Goal: Information Seeking & Learning: Check status

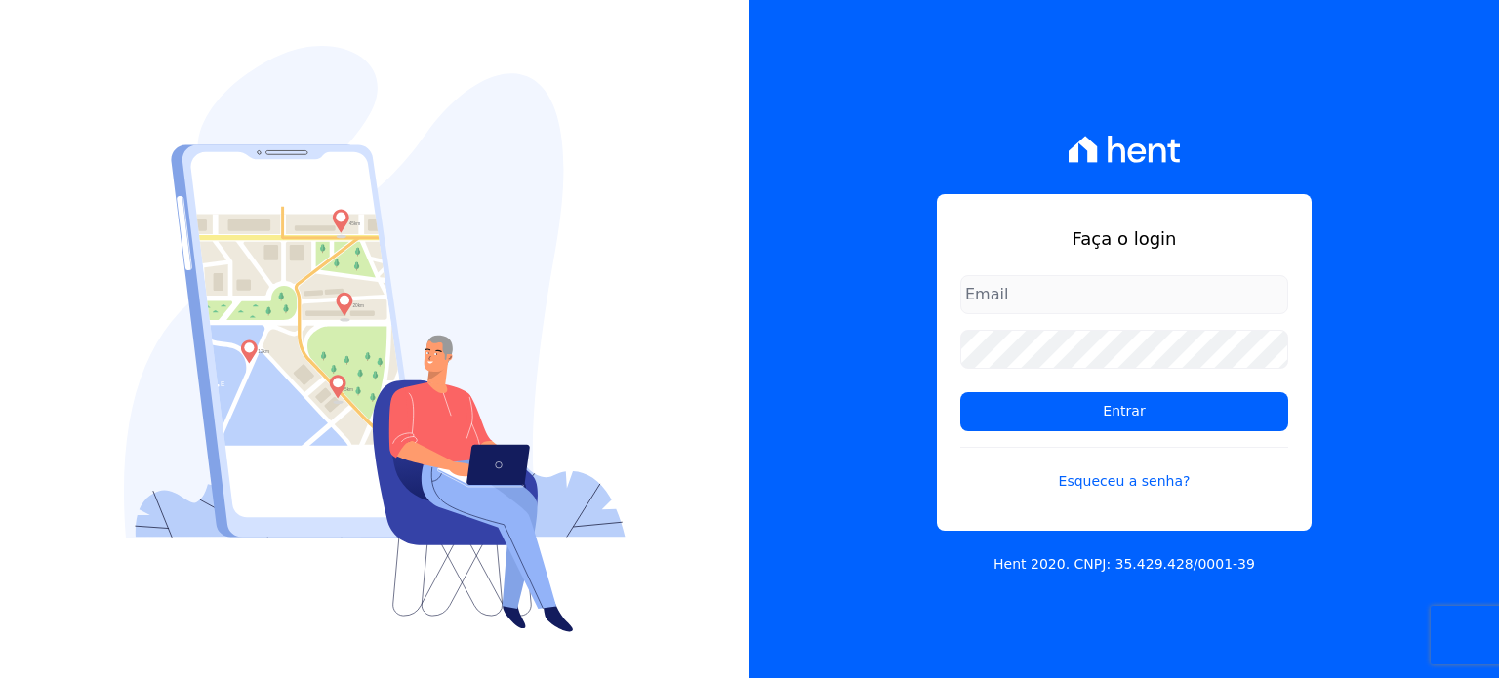
type input "[PERSON_NAME][EMAIL_ADDRESS][DOMAIN_NAME]"
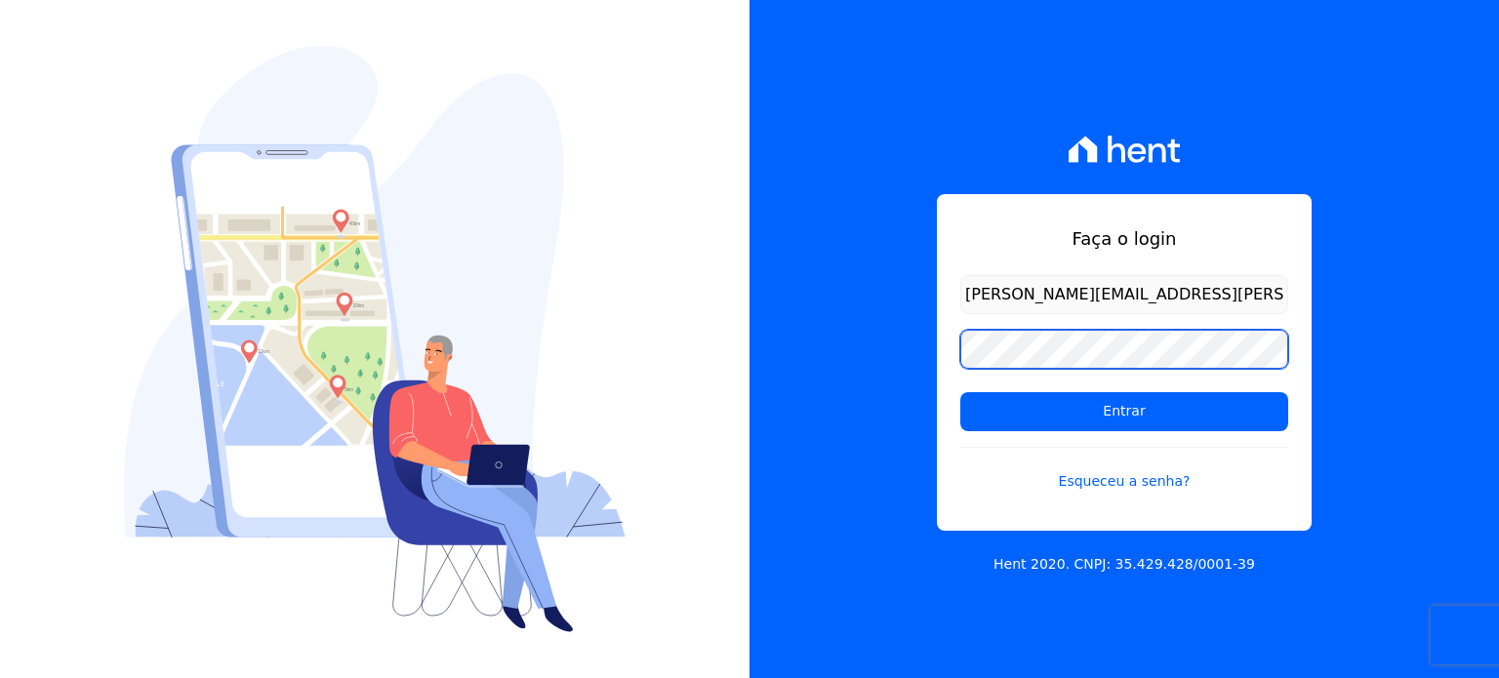
click at [797, 349] on div "Faça o login paula.silva@senziani.com Entrar Esqueceu a senha? Hent 2020. CNPJ:…" at bounding box center [1125, 339] width 750 height 678
click at [961, 392] on input "Entrar" at bounding box center [1125, 411] width 328 height 39
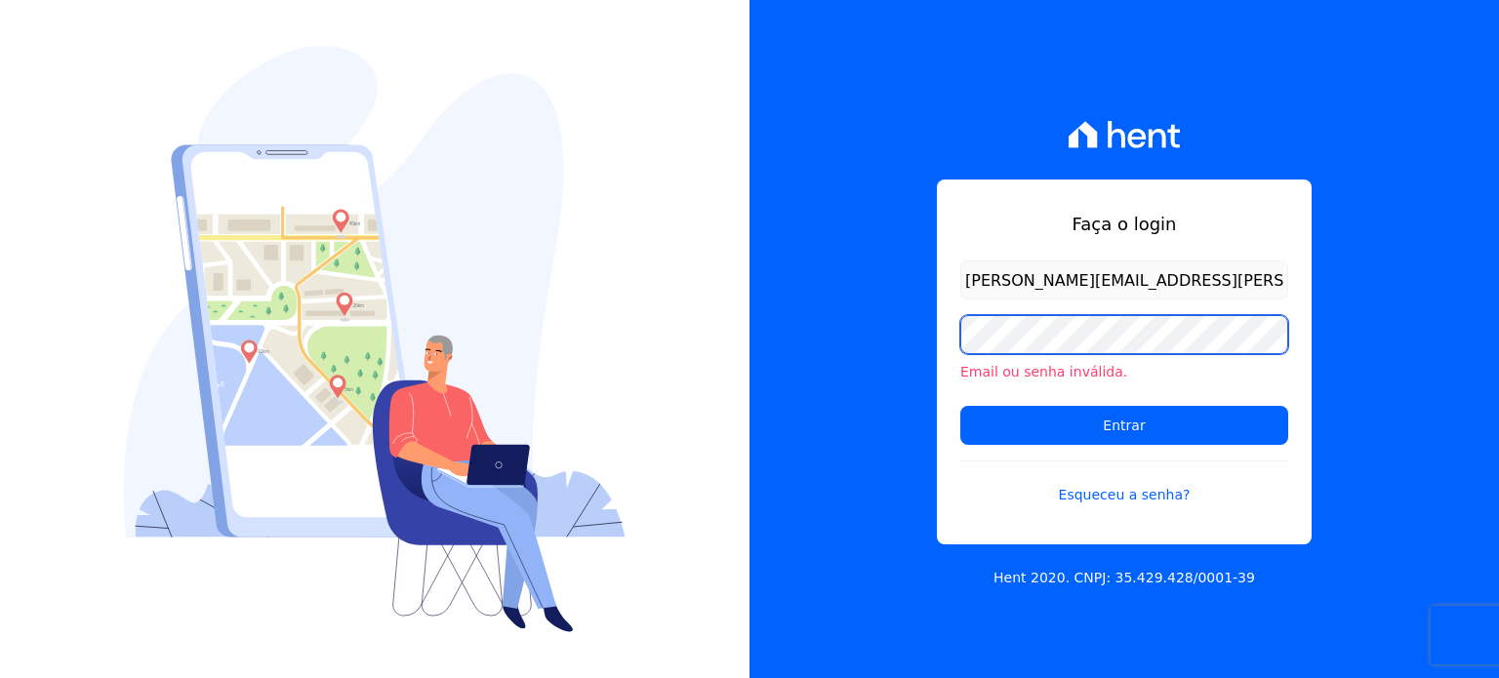
click at [961, 406] on input "Entrar" at bounding box center [1125, 425] width 328 height 39
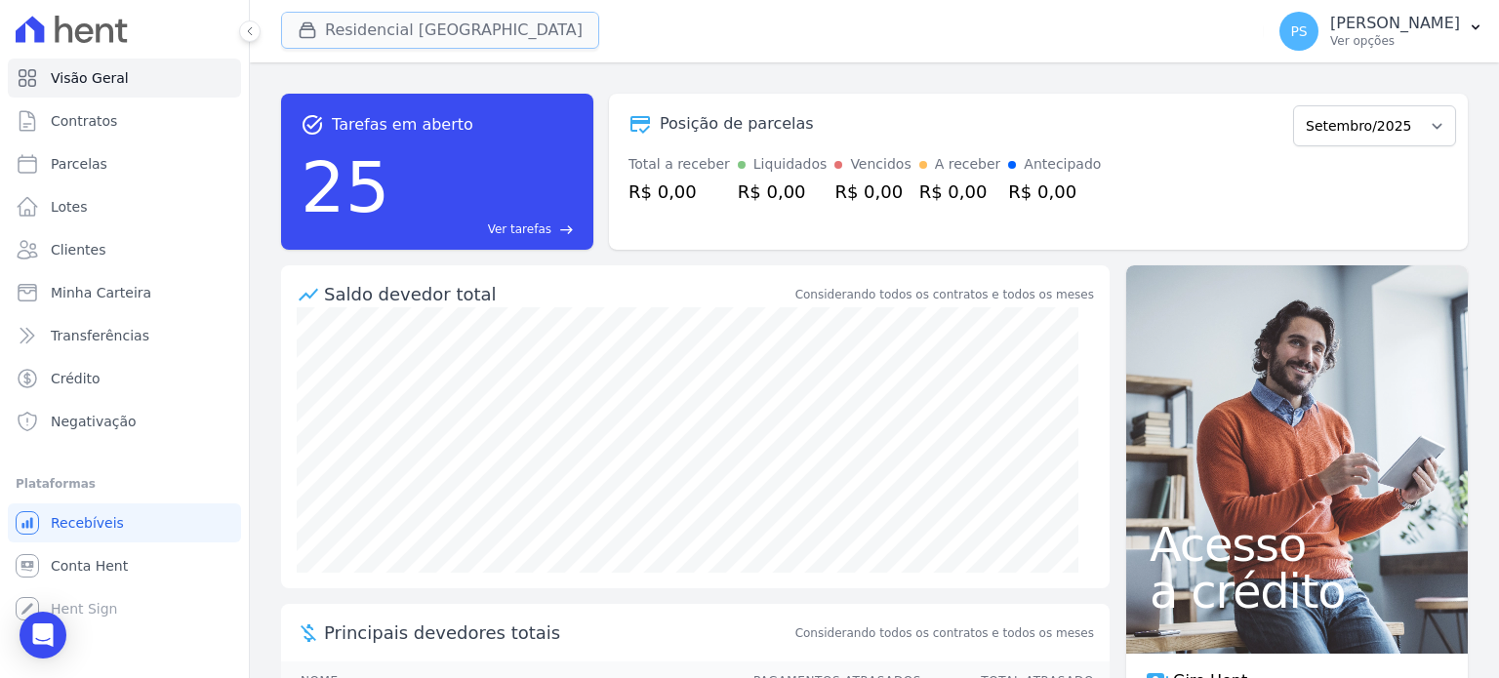
click at [443, 27] on button "Residencial [GEOGRAPHIC_DATA]" at bounding box center [440, 30] width 318 height 37
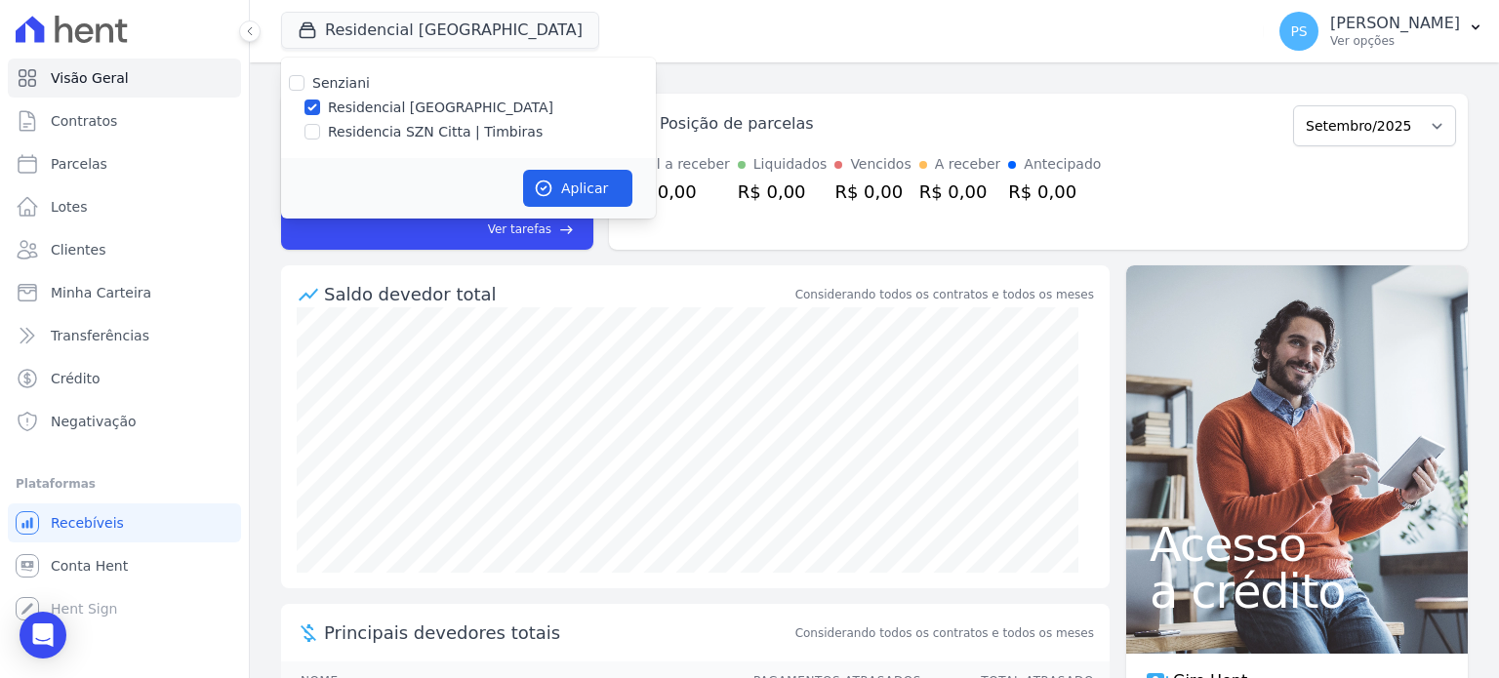
click at [338, 131] on label "Residencia SZN Citta | Timbiras" at bounding box center [435, 132] width 215 height 21
click at [320, 131] on input "Residencia SZN Citta | Timbiras" at bounding box center [313, 132] width 16 height 16
checkbox input "true"
click at [359, 107] on label "Residencial [GEOGRAPHIC_DATA]" at bounding box center [441, 108] width 226 height 21
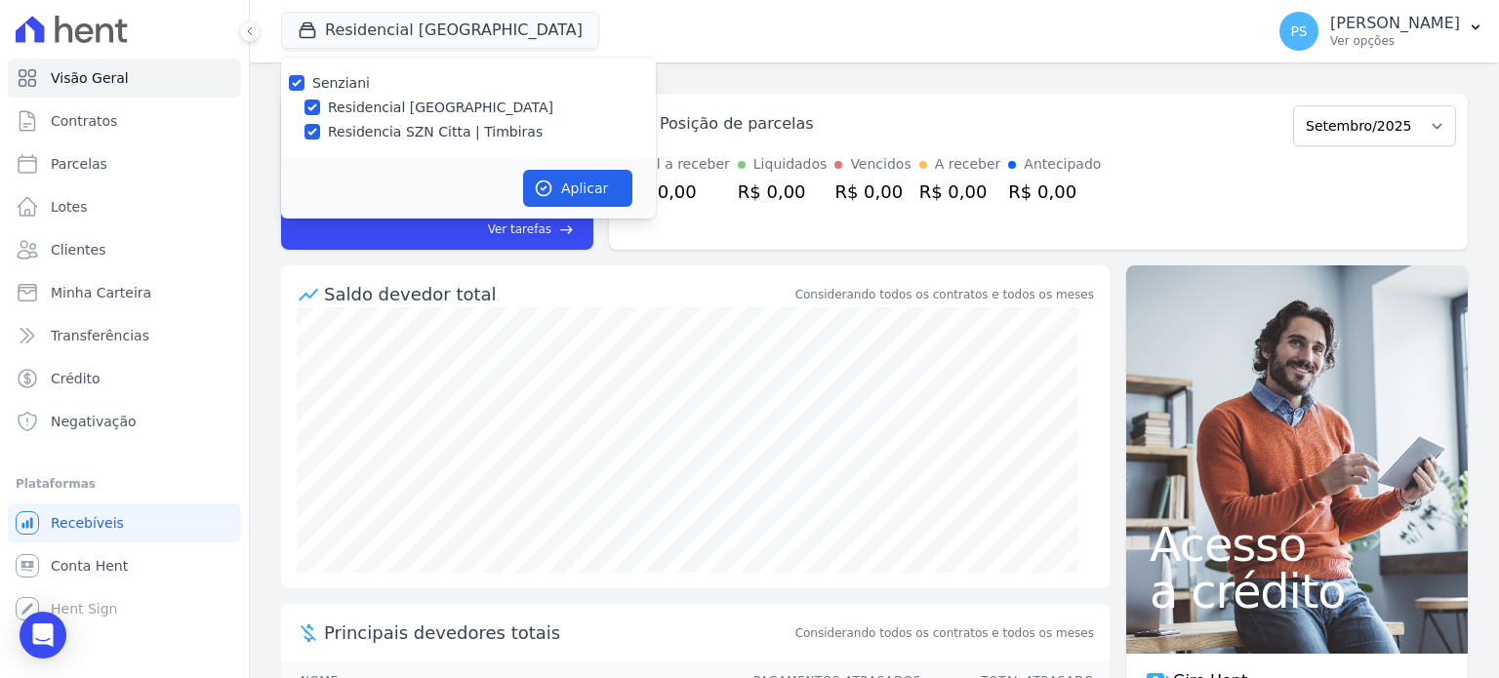
click at [320, 107] on input "Residencial [GEOGRAPHIC_DATA]" at bounding box center [313, 108] width 16 height 16
checkbox input "false"
click at [562, 189] on button "Aplicar" at bounding box center [577, 188] width 109 height 37
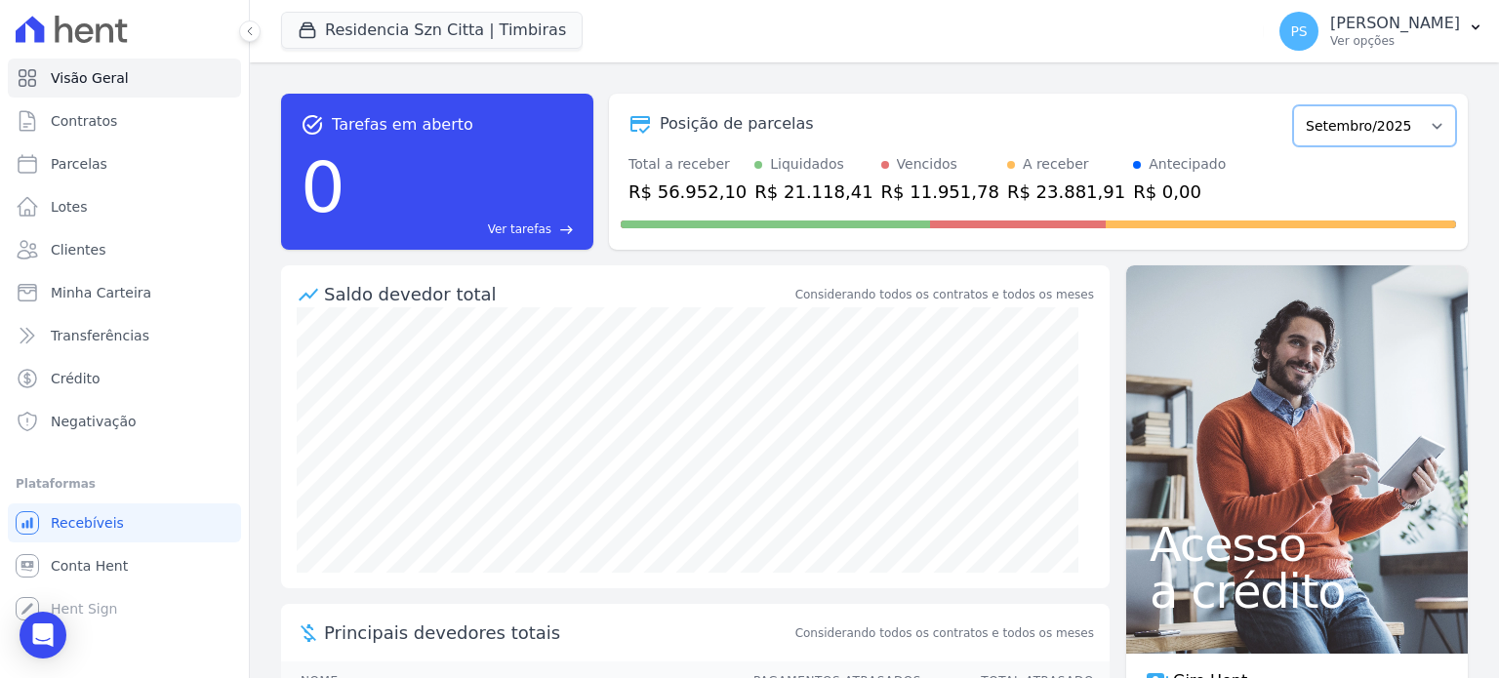
click at [1402, 123] on select "Junho/2025 Julho/2025 Agosto/2025 Setembro/2025 Outubro/2025 Novembro/2025 Deze…" at bounding box center [1375, 125] width 163 height 41
click at [1004, 239] on div "Posição de parcelas Junho/2025 Julho/2025 Agosto/2025 Setembro/2025 Outubro/202…" at bounding box center [1038, 172] width 859 height 156
click at [1414, 130] on select "Junho/2025 Julho/2025 Agosto/2025 Setembro/2025 Outubro/2025 Novembro/2025 Deze…" at bounding box center [1375, 125] width 163 height 41
click at [1021, 272] on div "Saldo devedor total Considerando todos os contratos e todos os meses" at bounding box center [695, 287] width 829 height 42
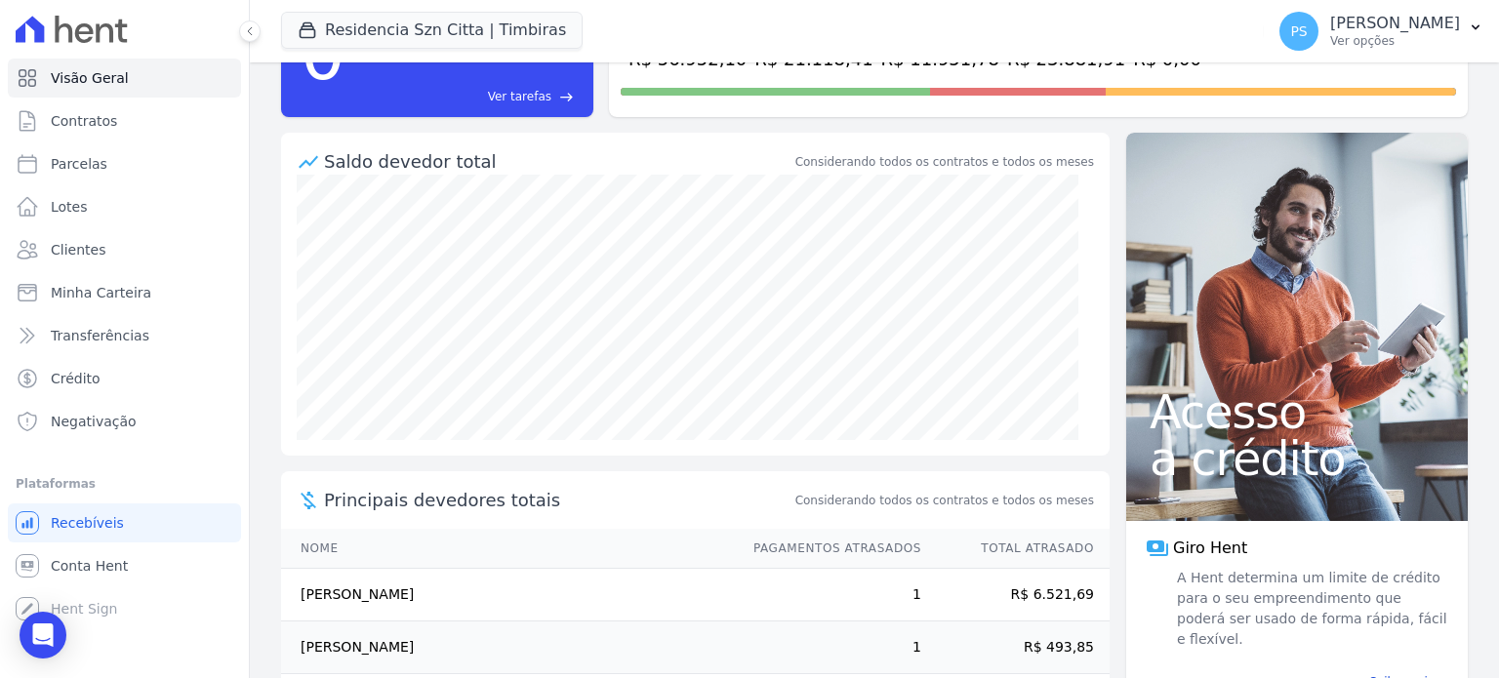
scroll to position [265, 0]
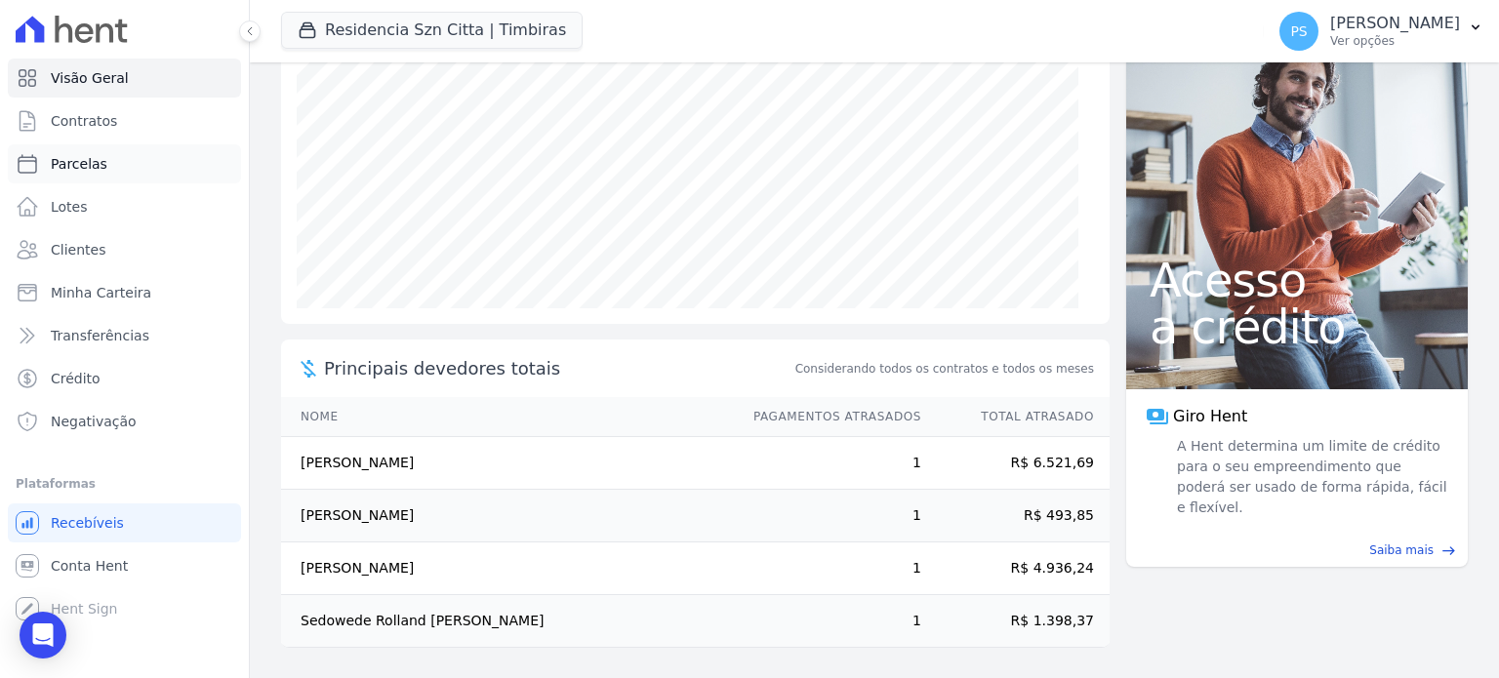
click at [78, 160] on span "Parcelas" at bounding box center [79, 164] width 57 height 20
select select
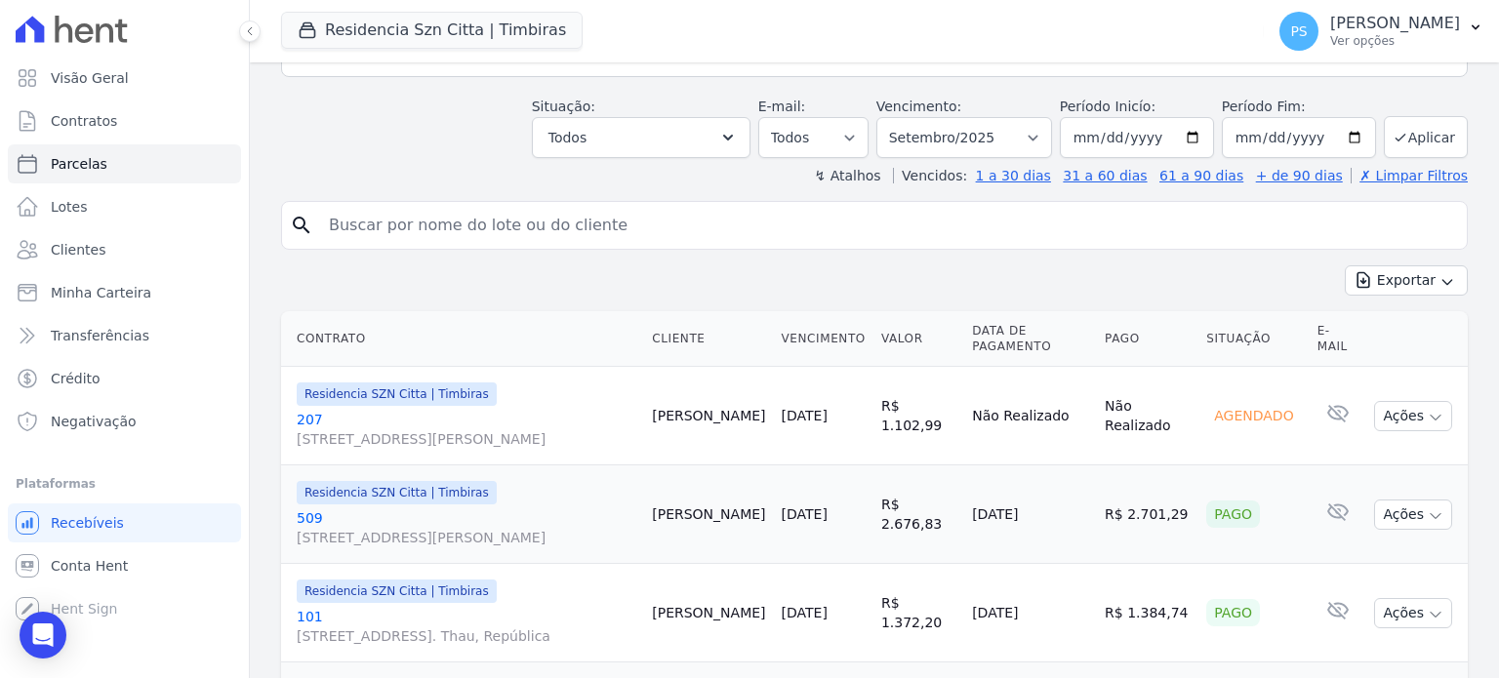
scroll to position [293, 0]
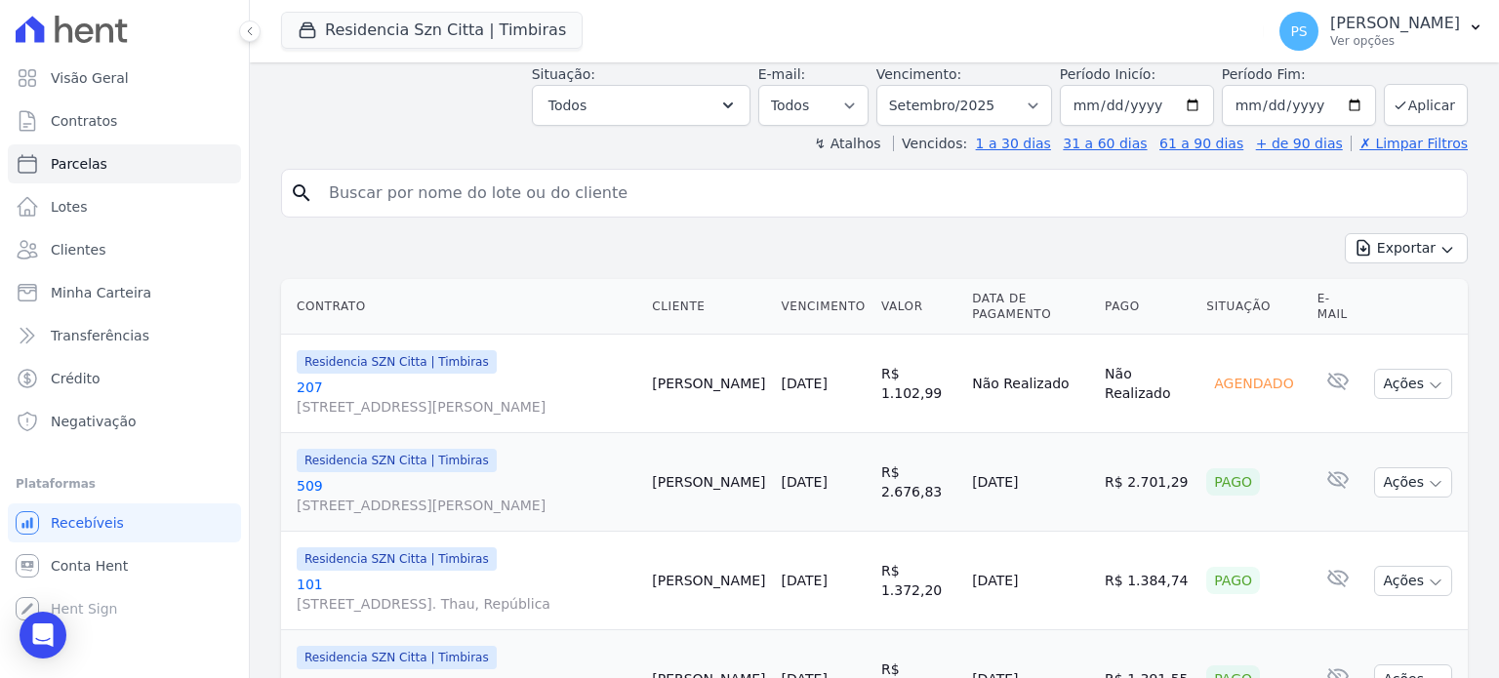
click at [480, 174] on input "search" at bounding box center [888, 193] width 1142 height 39
type input "c"
type input "acacio"
select select
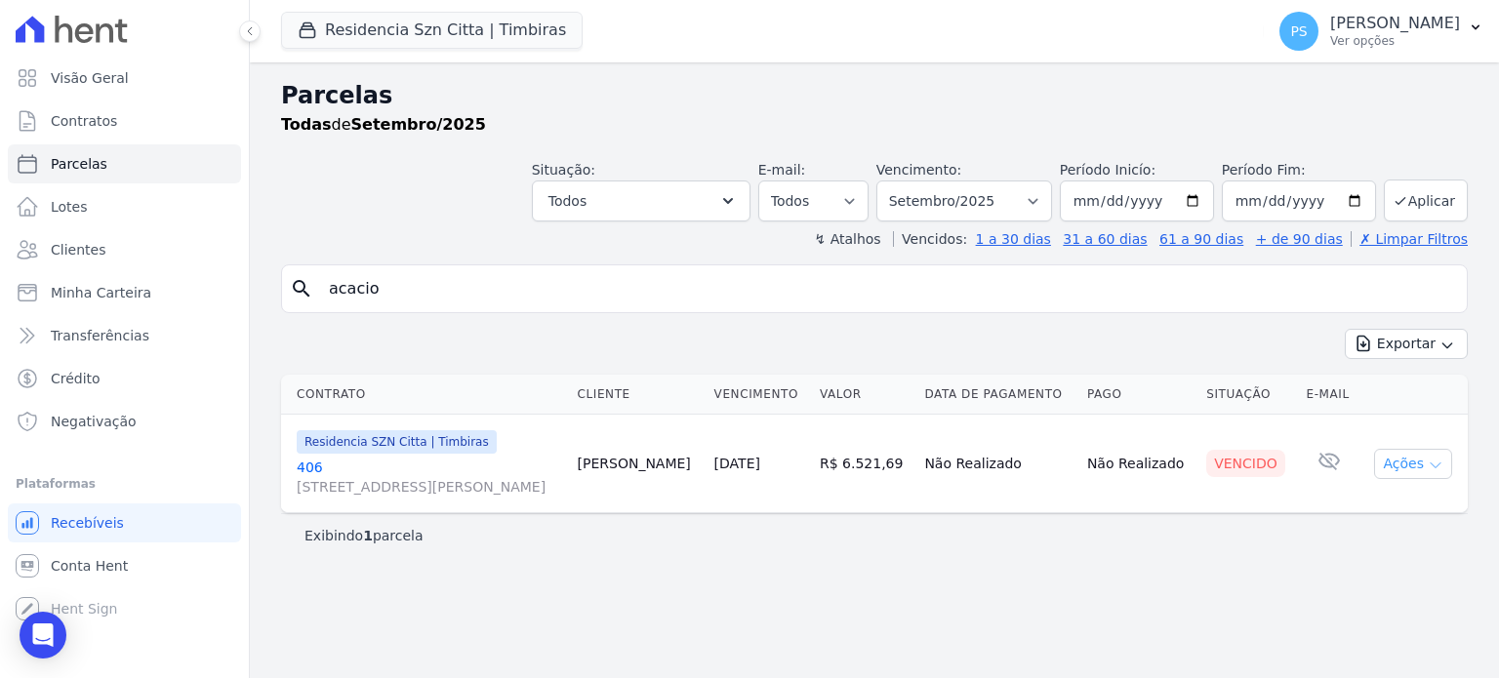
click at [1437, 473] on icon "button" at bounding box center [1436, 466] width 16 height 16
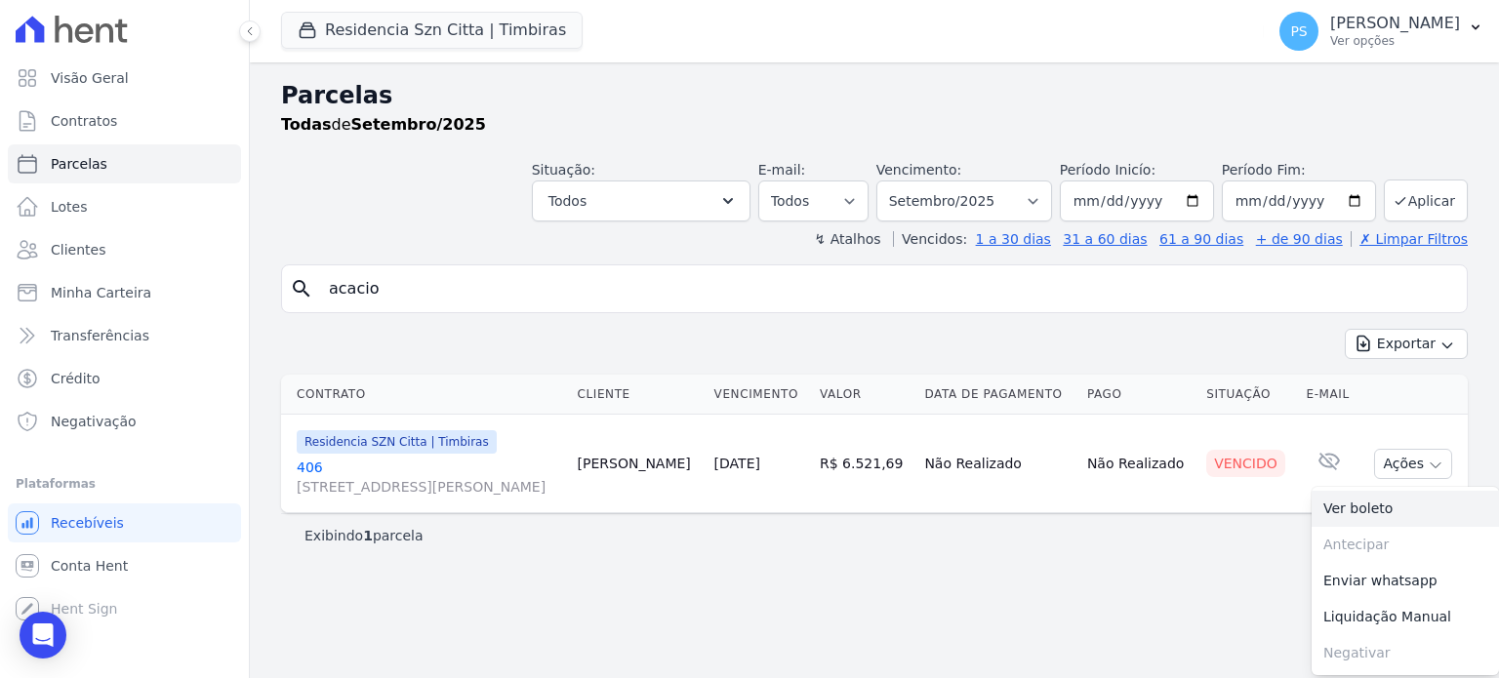
click at [1351, 527] on link "Ver boleto" at bounding box center [1405, 509] width 187 height 36
click at [43, 636] on icon "Open Intercom Messenger" at bounding box center [42, 635] width 22 height 25
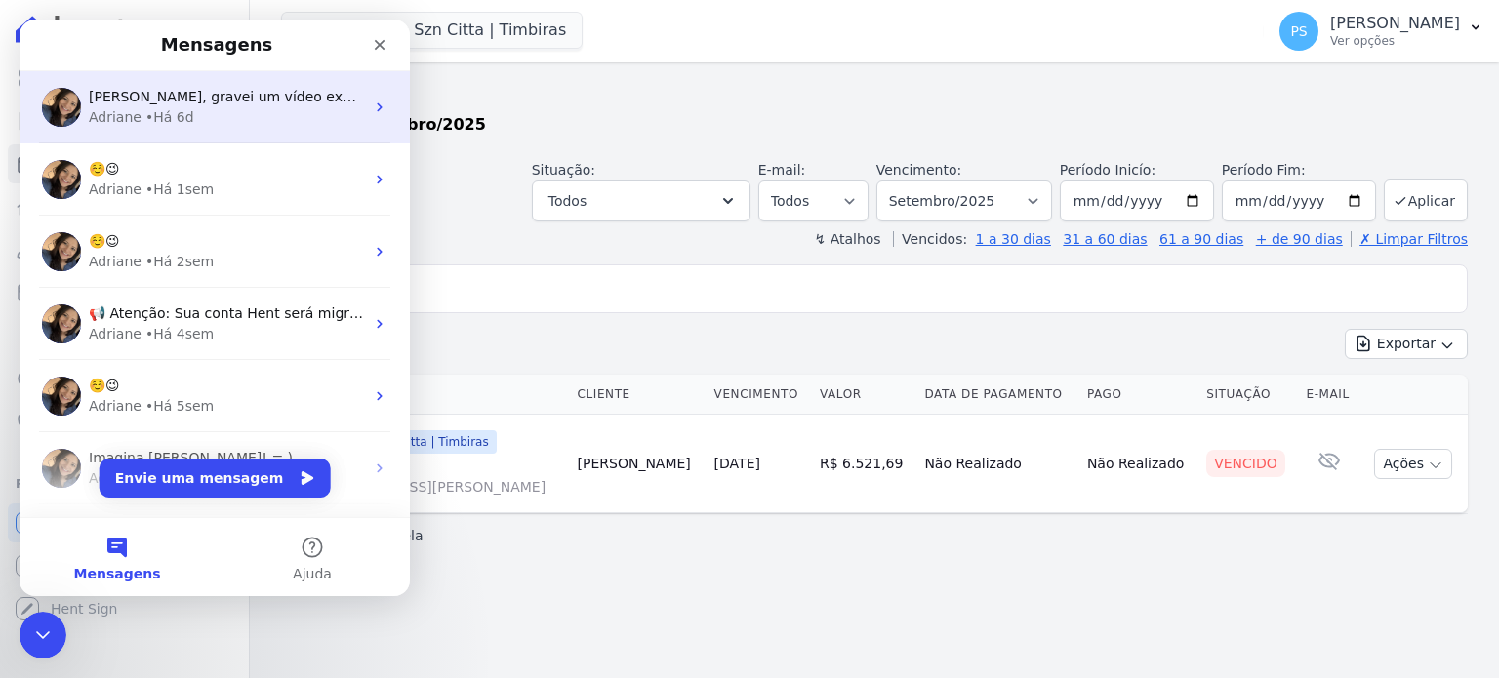
click at [226, 85] on div "[PERSON_NAME], gravei um vídeo explicativo: [PERSON_NAME] • Há 6d" at bounding box center [215, 107] width 390 height 72
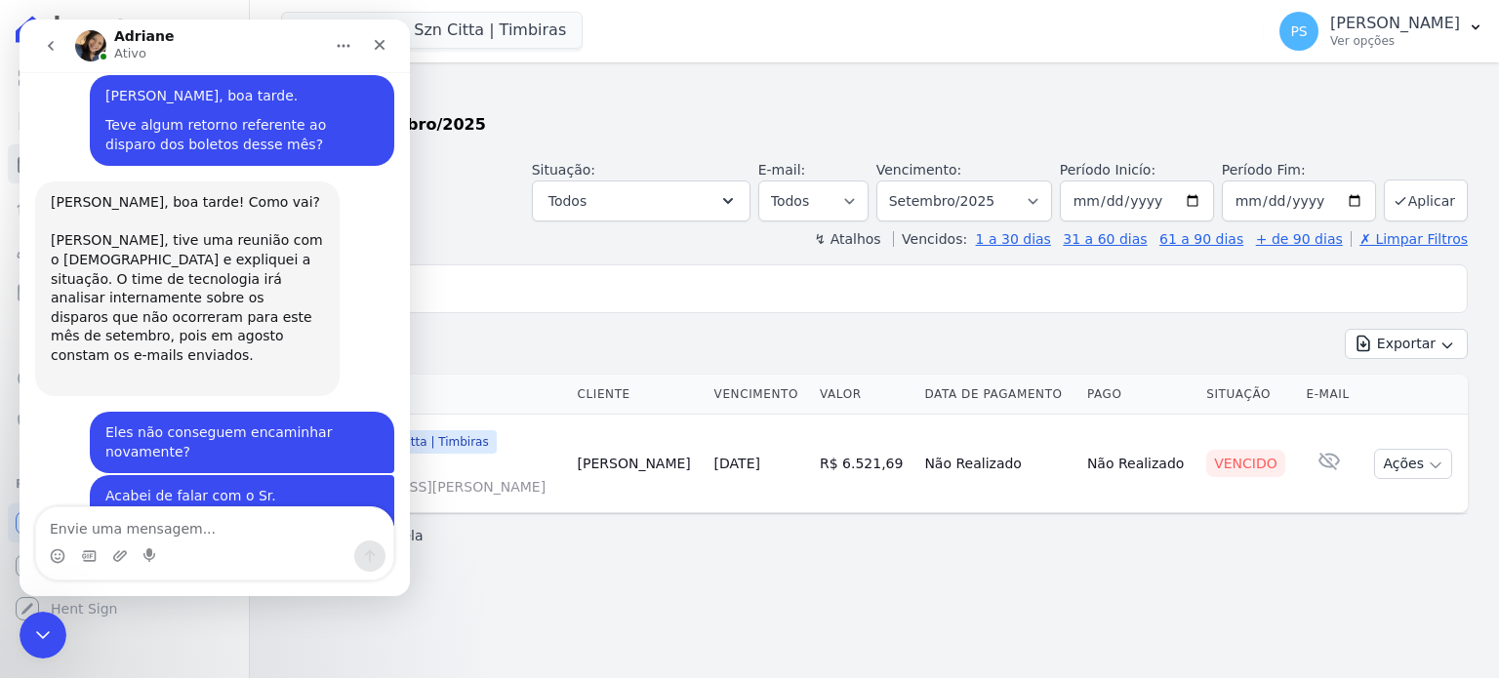
scroll to position [2919, 0]
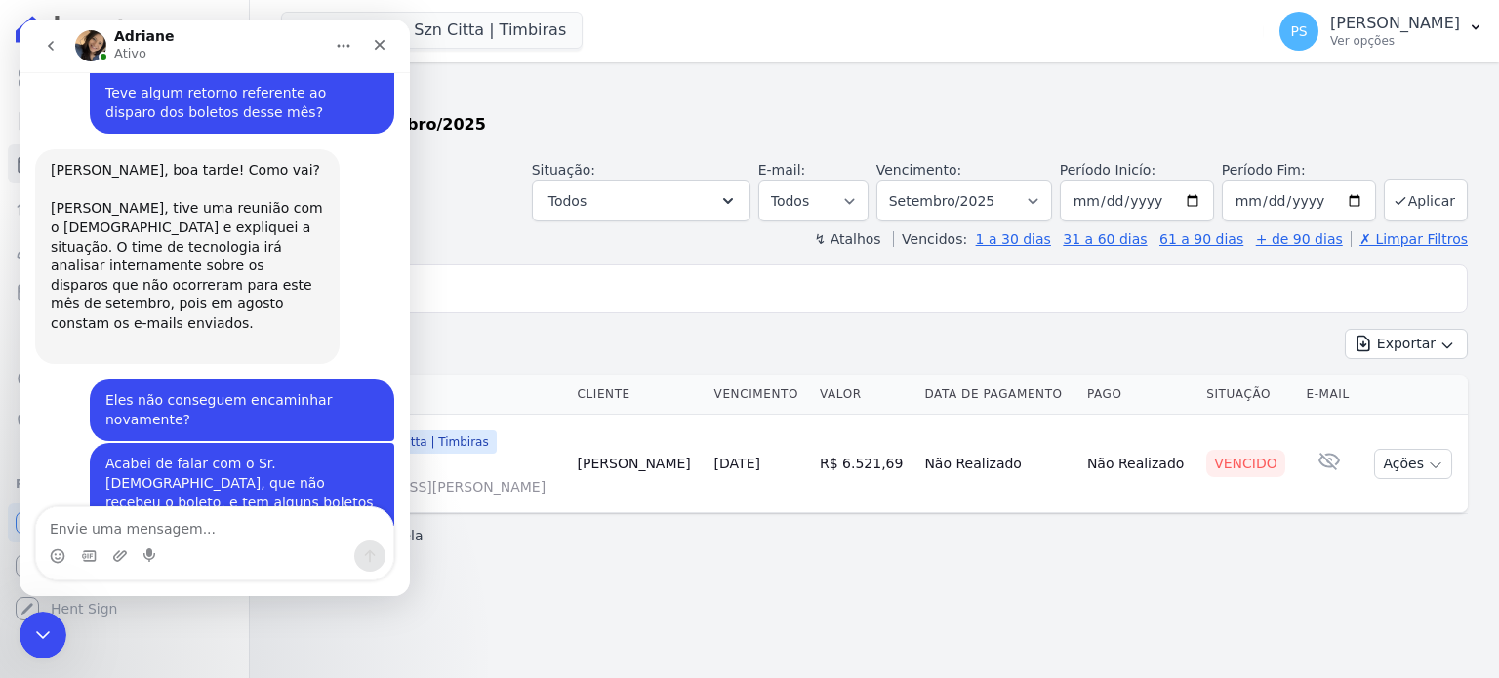
click at [163, 511] on textarea "Envie uma mensagem..." at bounding box center [214, 524] width 357 height 33
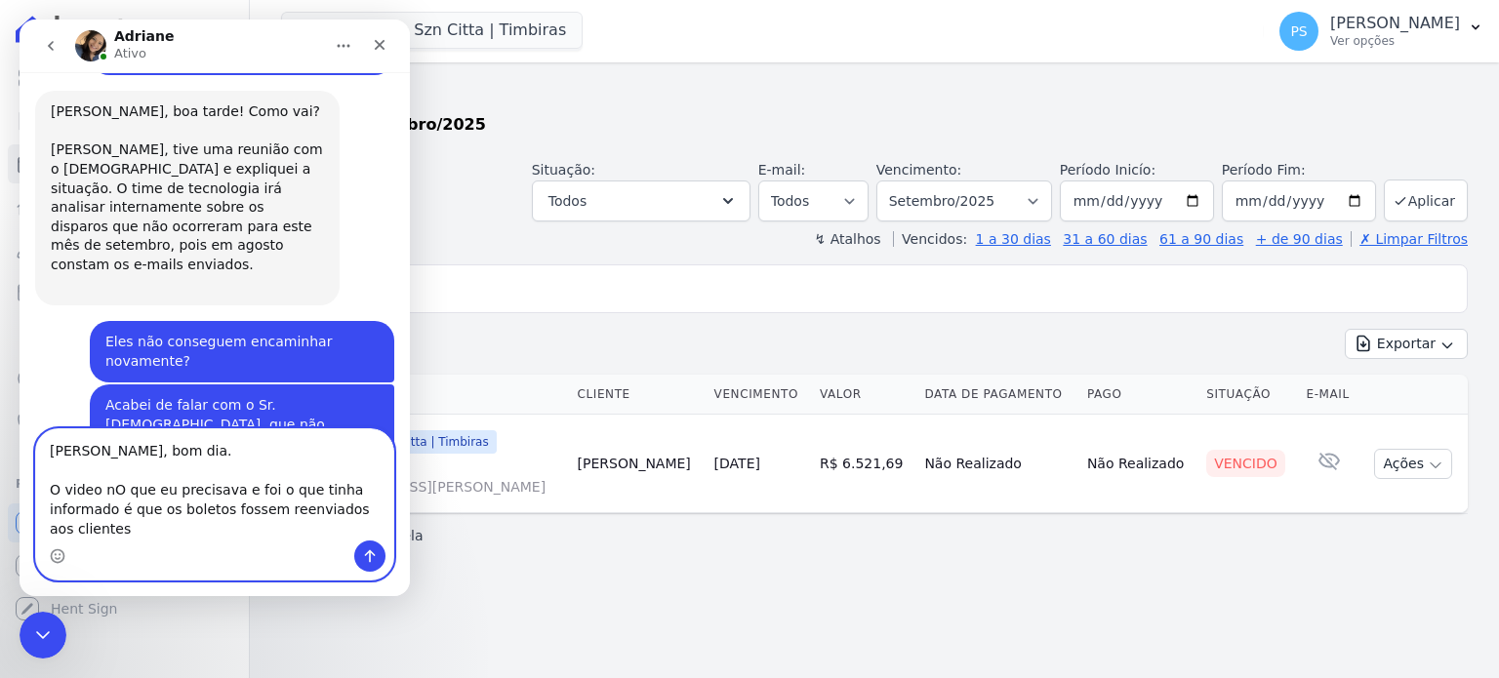
scroll to position [2997, 0]
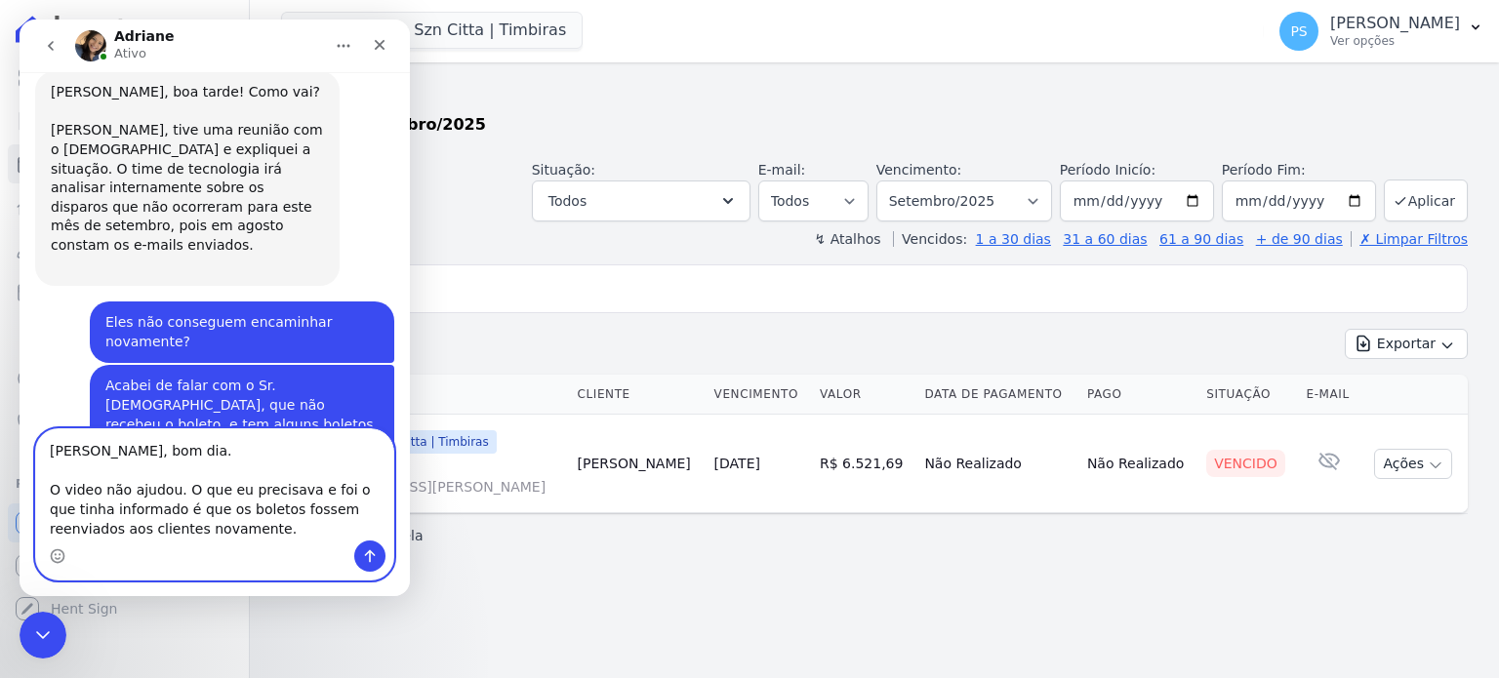
type textarea "[PERSON_NAME], bom dia. O video não ajudou. O que eu precisava e foi o que tinh…"
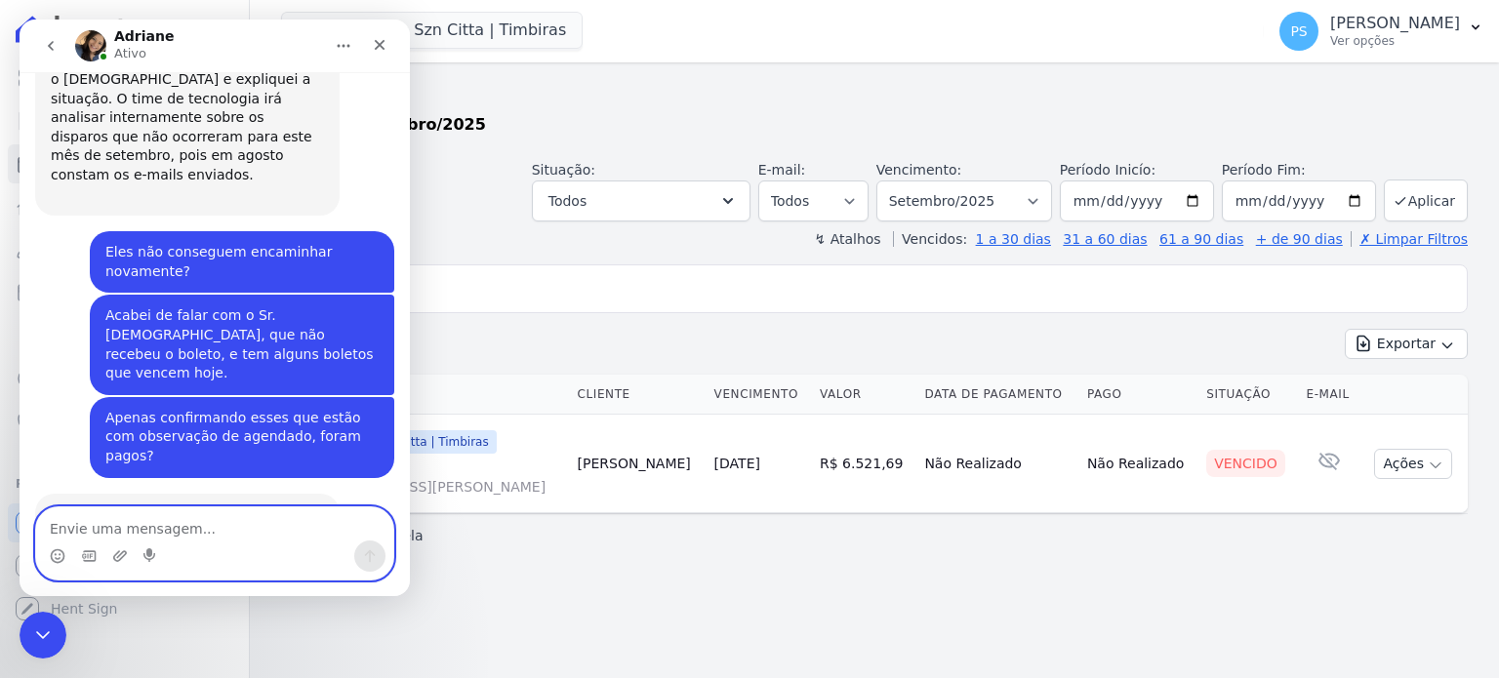
scroll to position [3080, 0]
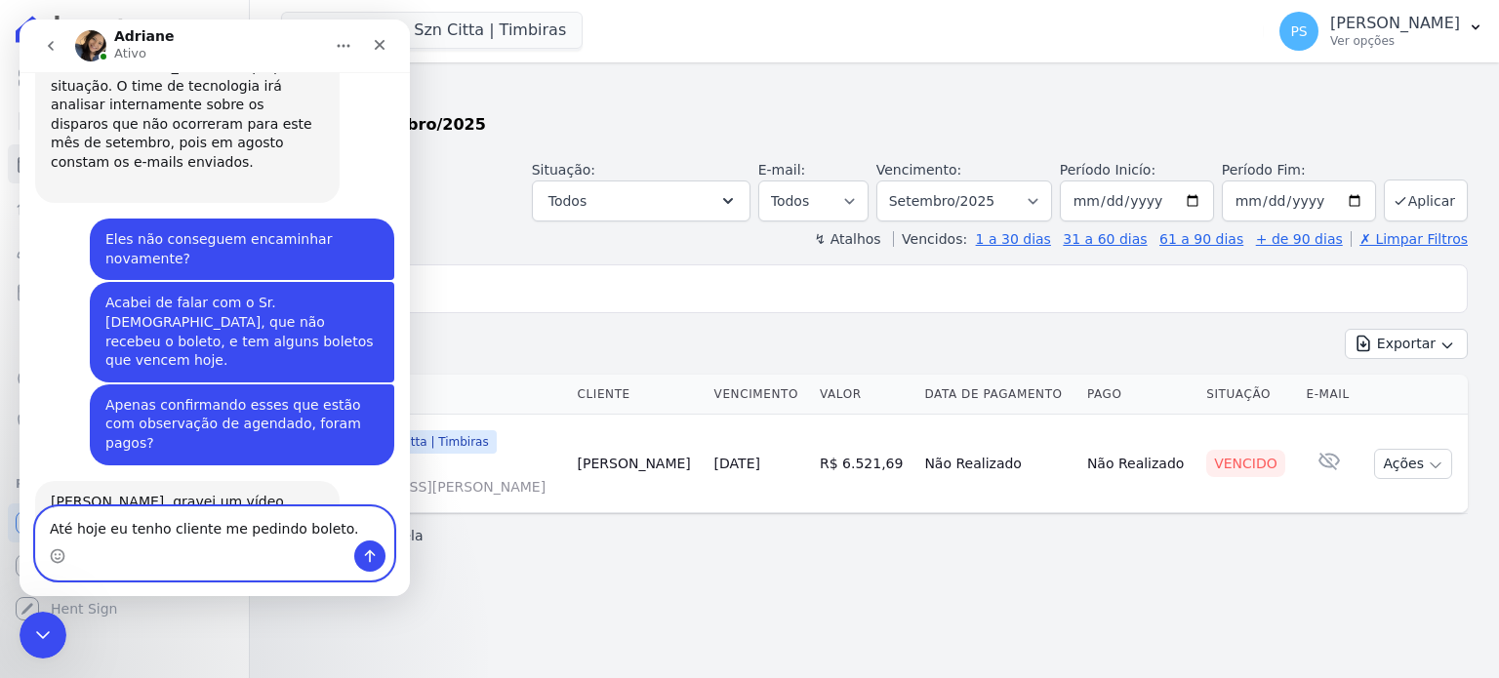
type textarea "Até hoje eu tenho cliente me pedindo boleto."
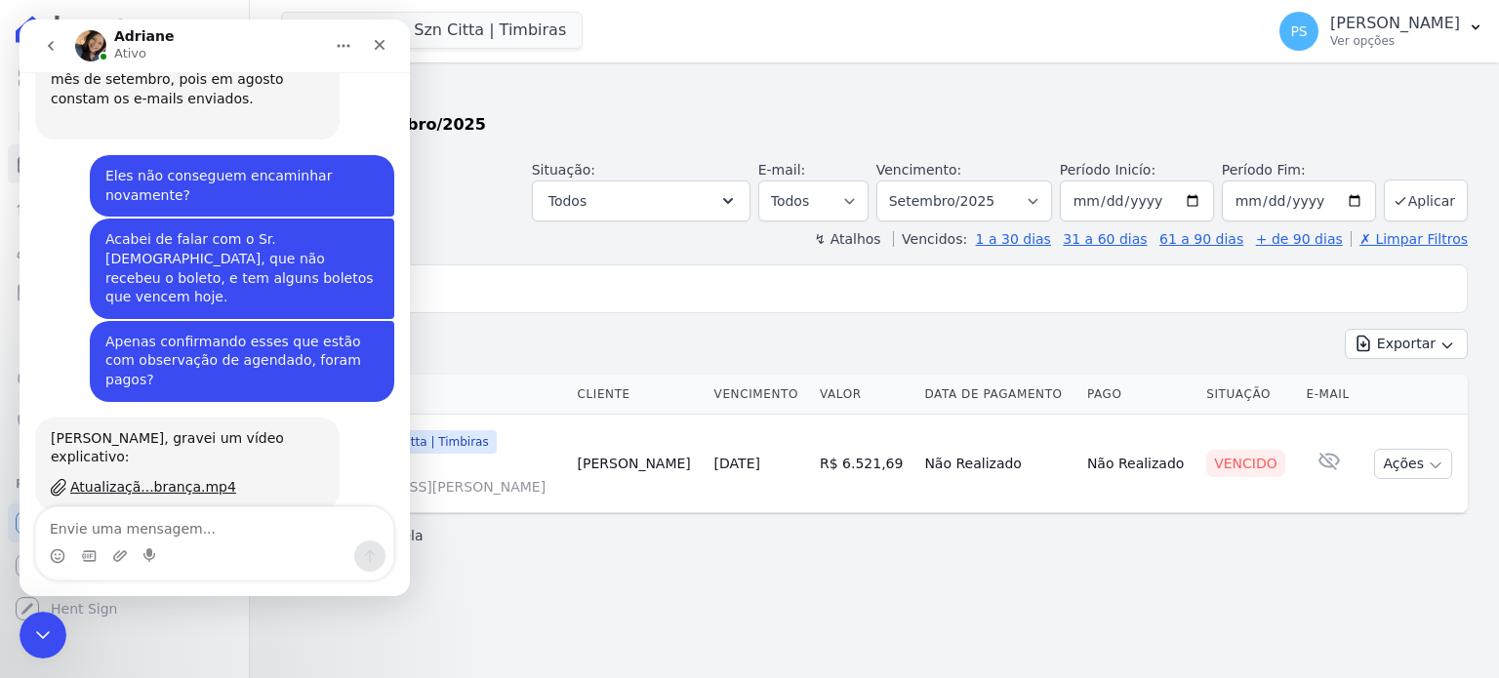
click at [603, 557] on div "Exibindo 1 parcela" at bounding box center [874, 536] width 1187 height 44
click at [380, 39] on icon "Fechar" at bounding box center [380, 45] width 16 height 16
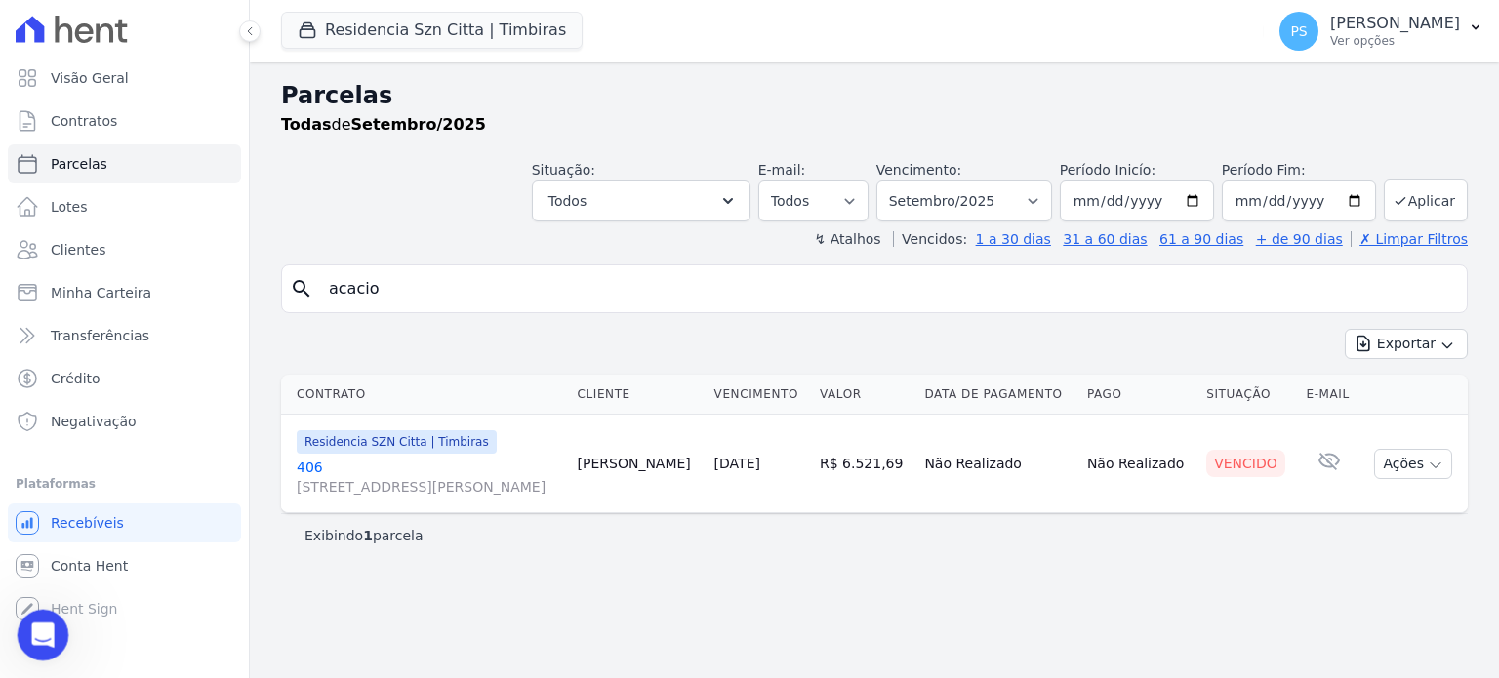
click at [54, 633] on icon "Abertura do Messenger da Intercom" at bounding box center [40, 633] width 32 height 32
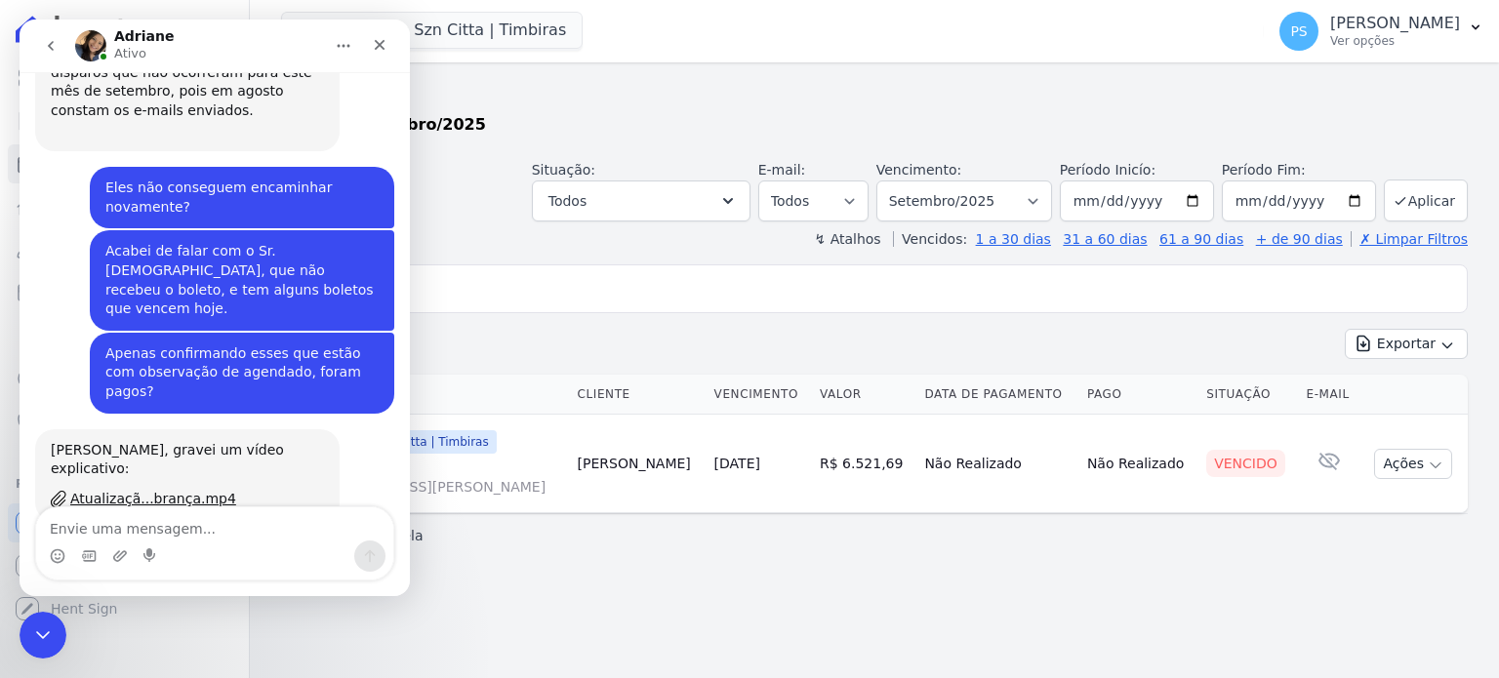
click at [168, 524] on textarea "Envie uma mensagem..." at bounding box center [214, 524] width 357 height 33
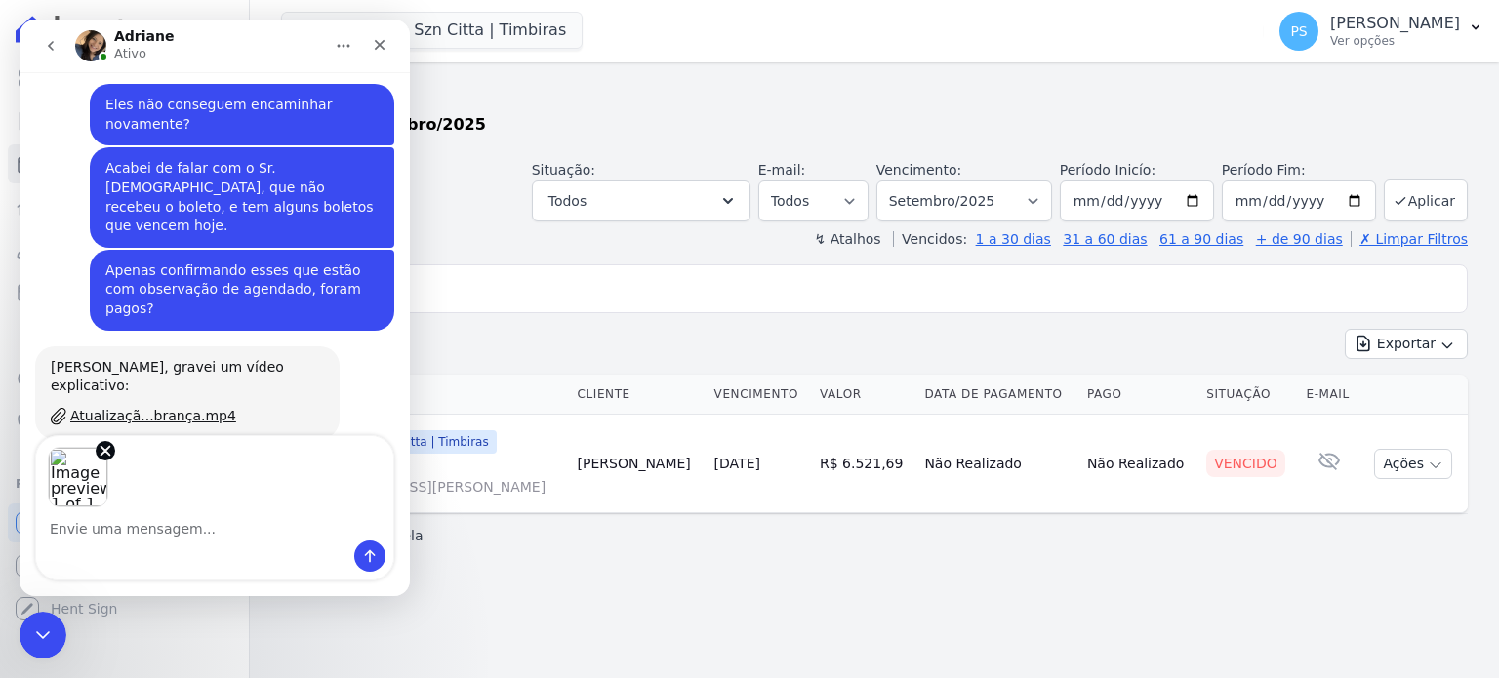
scroll to position [3206, 0]
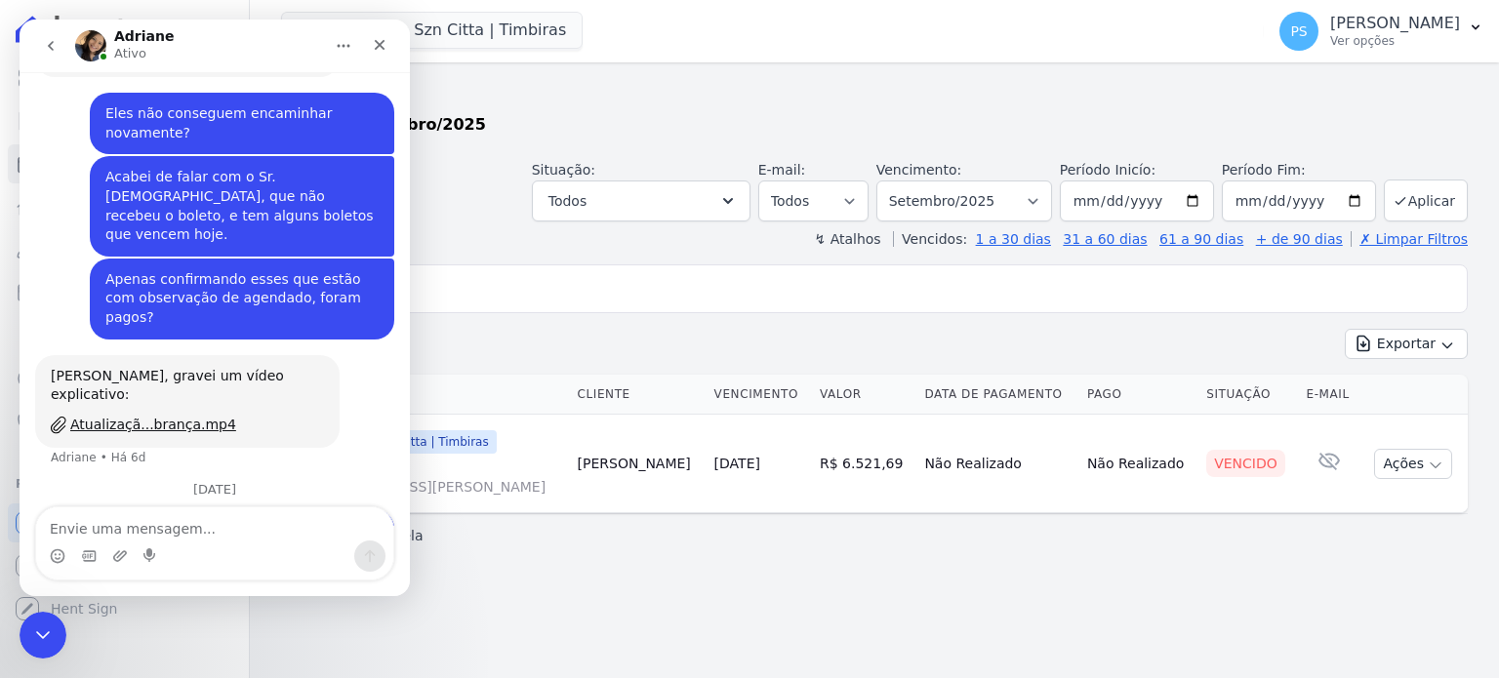
click at [570, 349] on div "Exportar Exportar PDF Exportar CSV" at bounding box center [874, 352] width 1187 height 46
click at [379, 42] on icon "Fechar" at bounding box center [380, 45] width 16 height 16
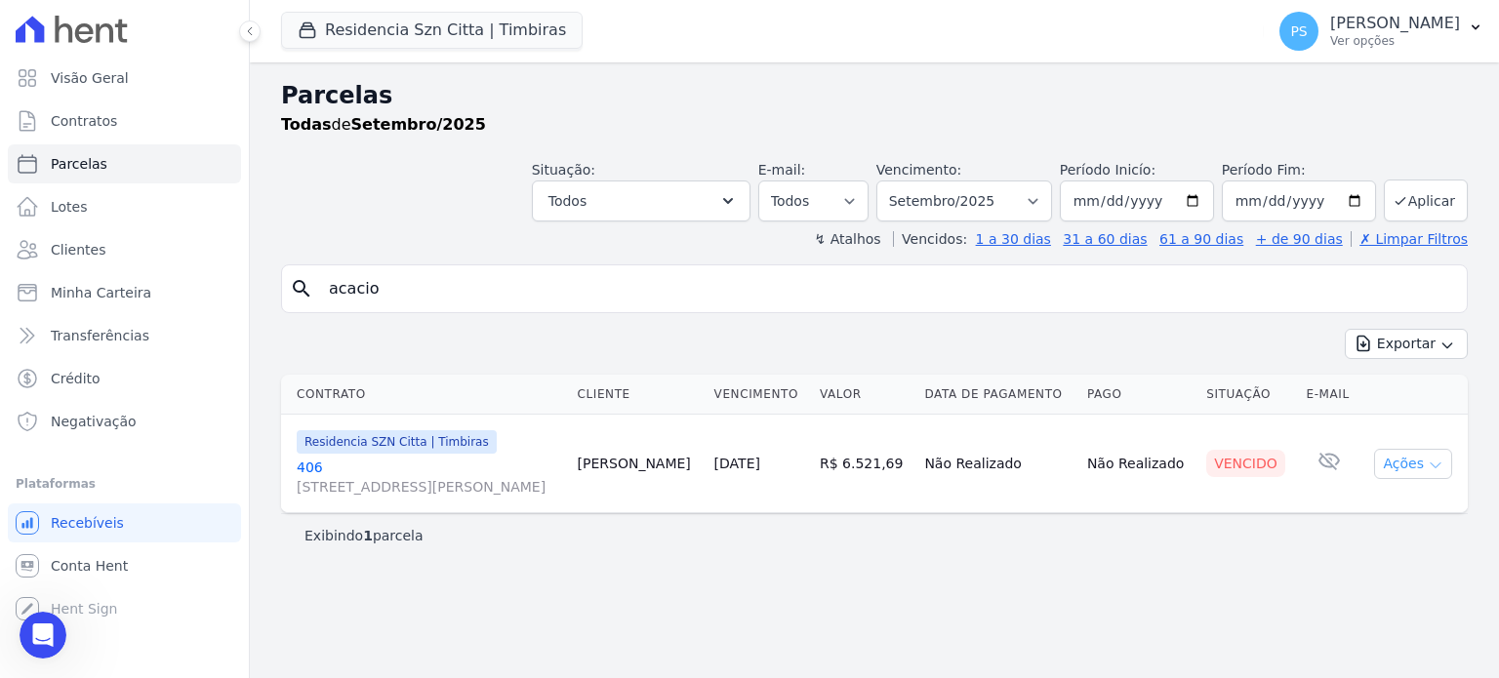
click at [1436, 473] on icon "button" at bounding box center [1436, 466] width 16 height 16
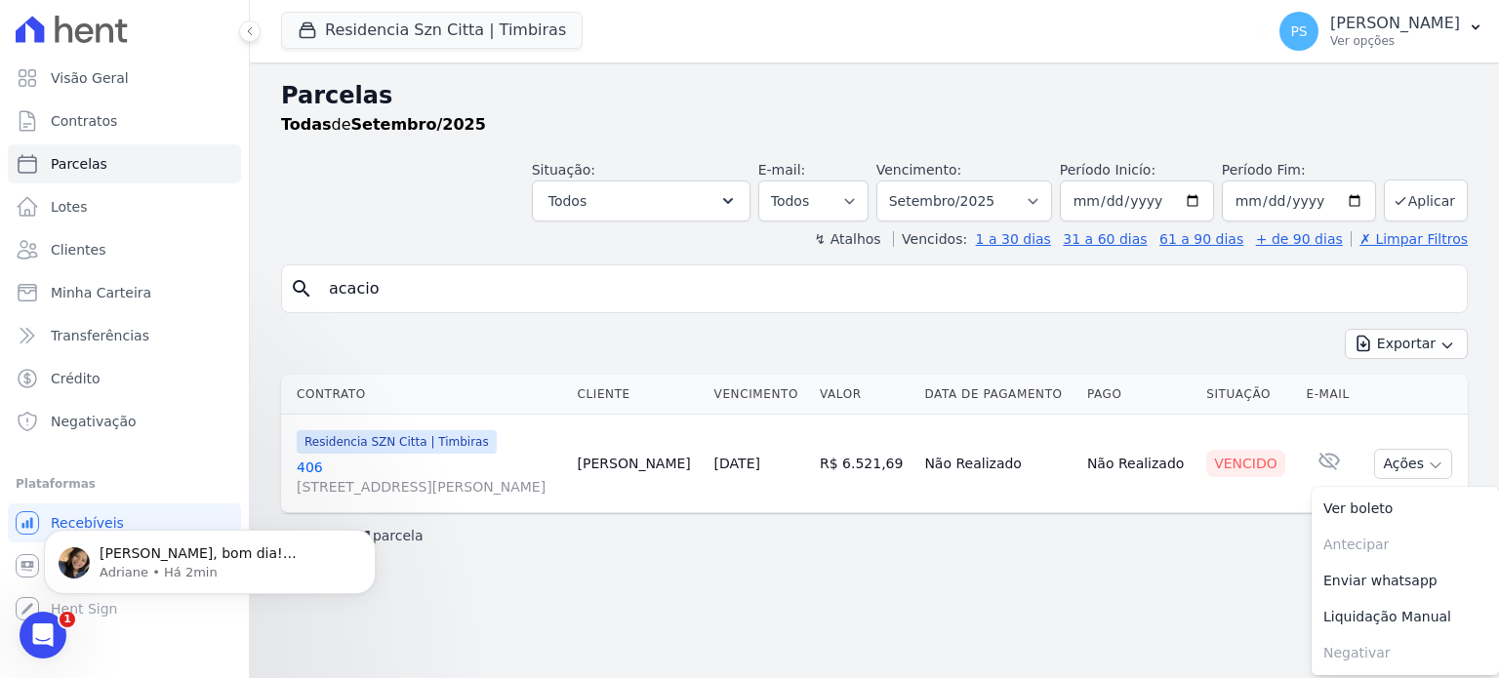
scroll to position [3369, 0]
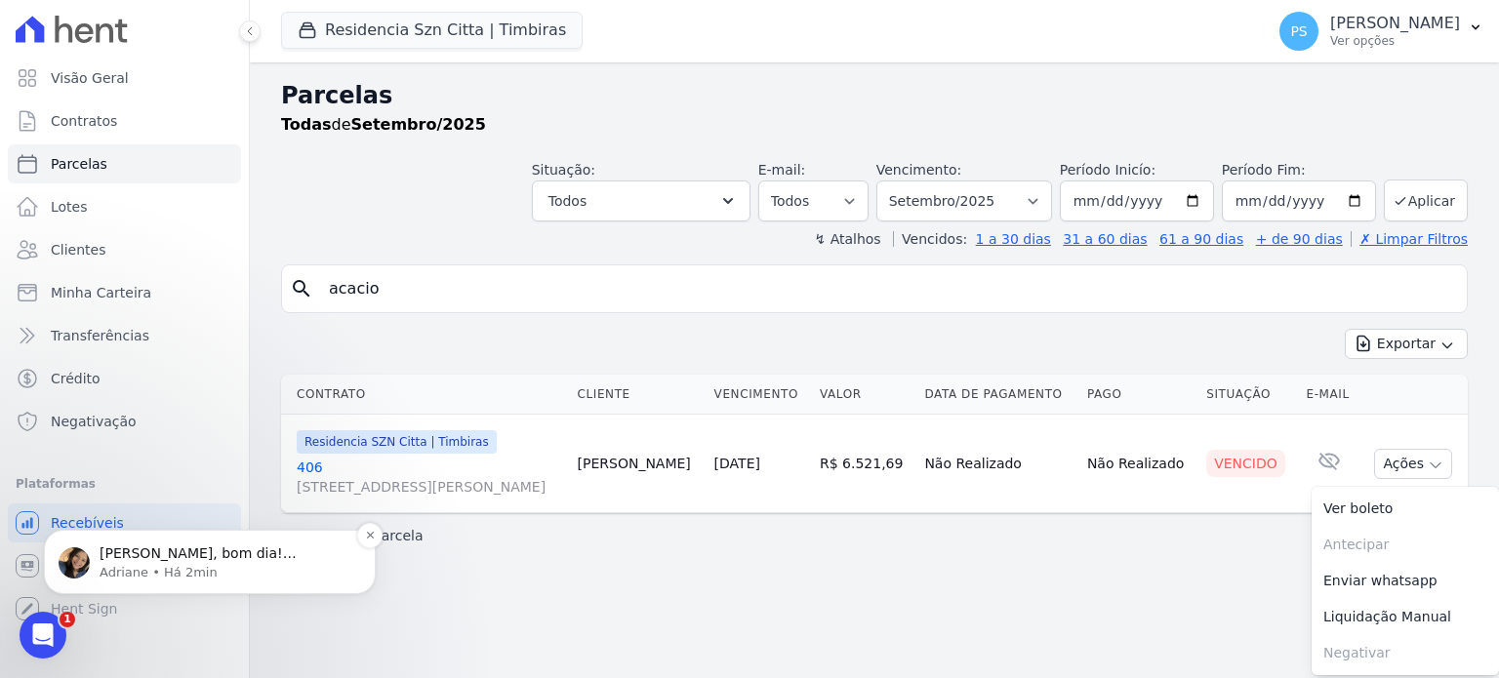
click at [214, 554] on p "[PERSON_NAME], bom dia! [PERSON_NAME], abri o chamado para o time de tecnologia…" at bounding box center [226, 555] width 252 height 20
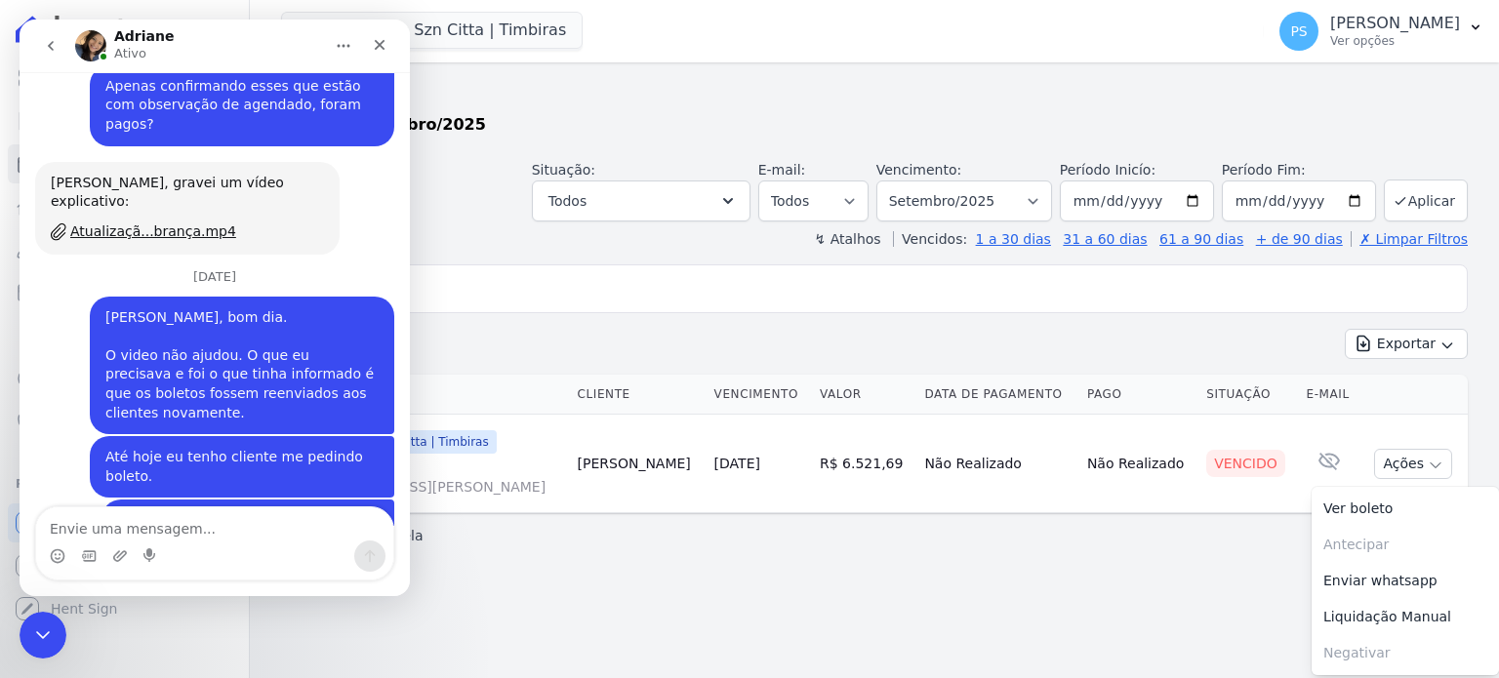
scroll to position [3401, 0]
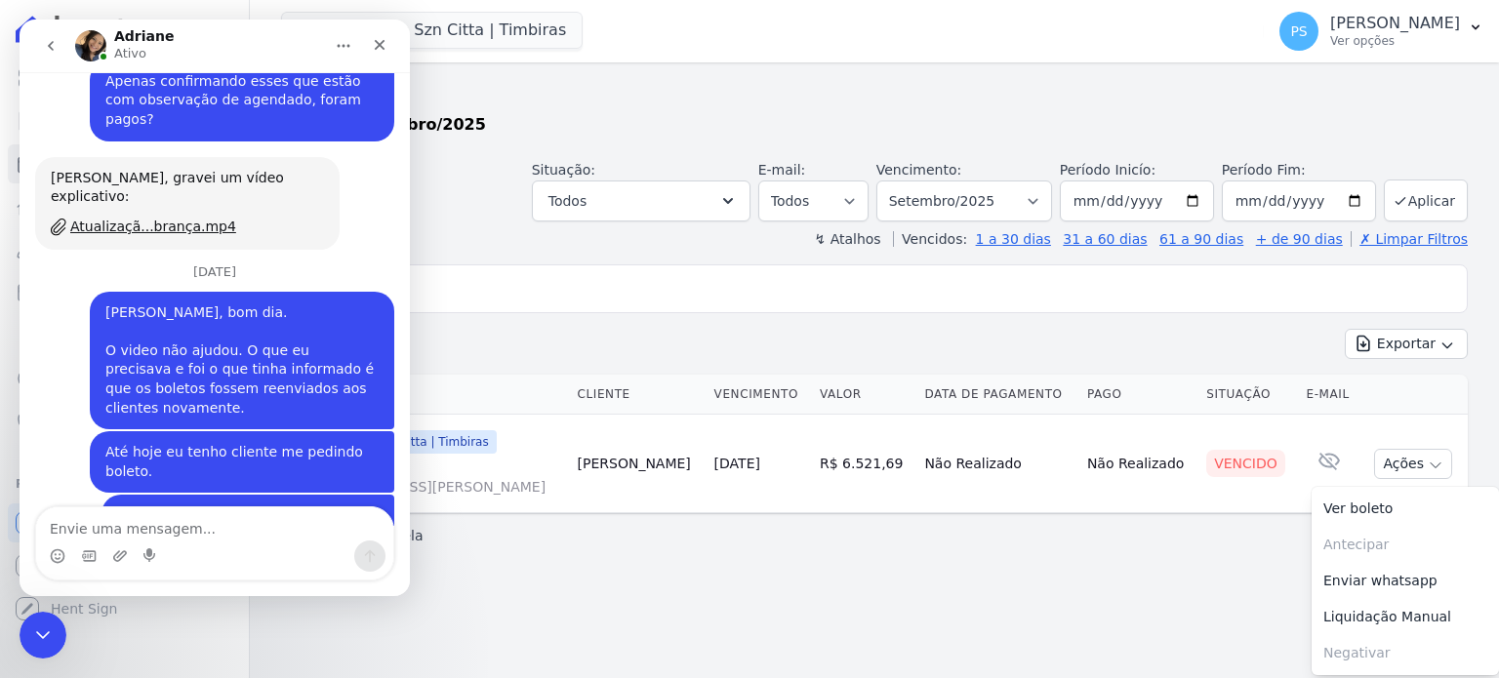
click at [185, 534] on textarea "Envie uma mensagem..." at bounding box center [214, 524] width 357 height 33
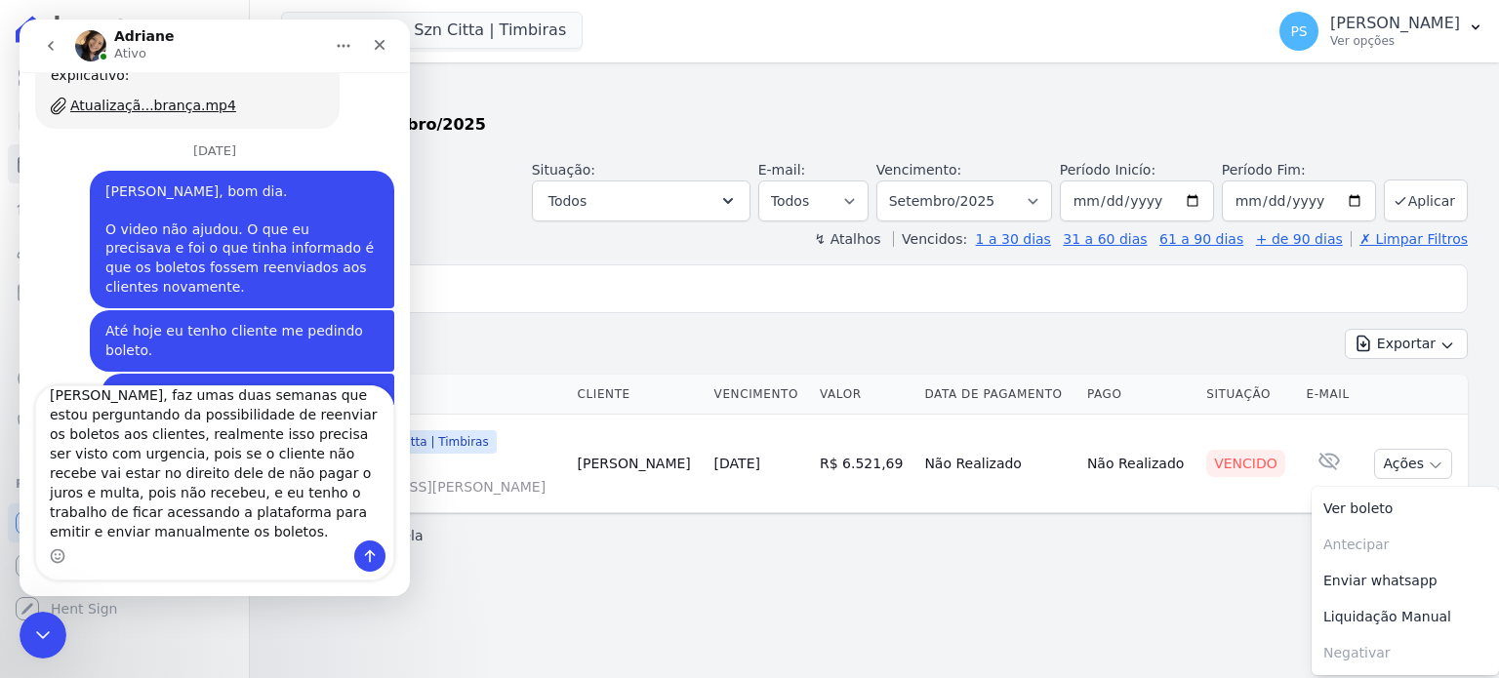
scroll to position [0, 0]
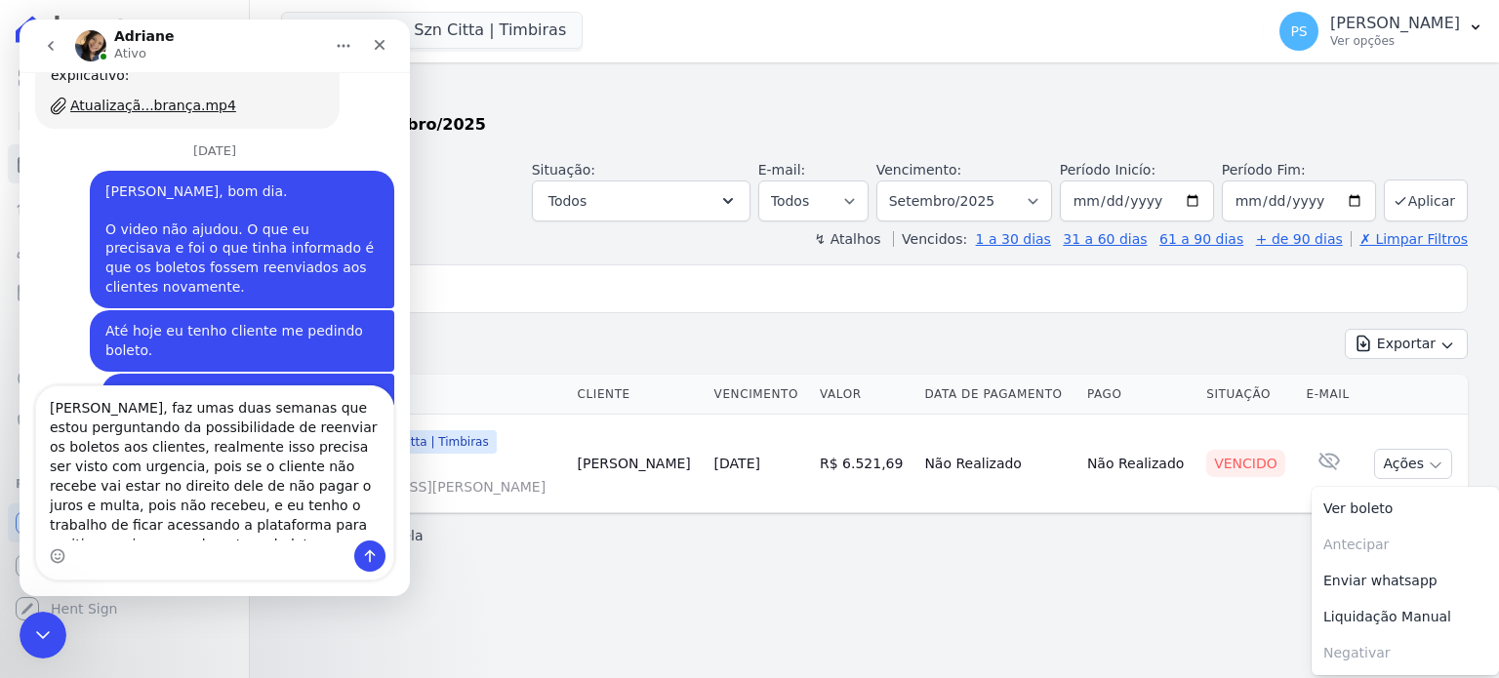
drag, startPoint x: 122, startPoint y: 435, endPoint x: 109, endPoint y: 399, distance: 38.3
click at [109, 399] on textarea "[PERSON_NAME], faz umas duas semanas que estou perguntando da possibilidade de …" at bounding box center [214, 464] width 357 height 154
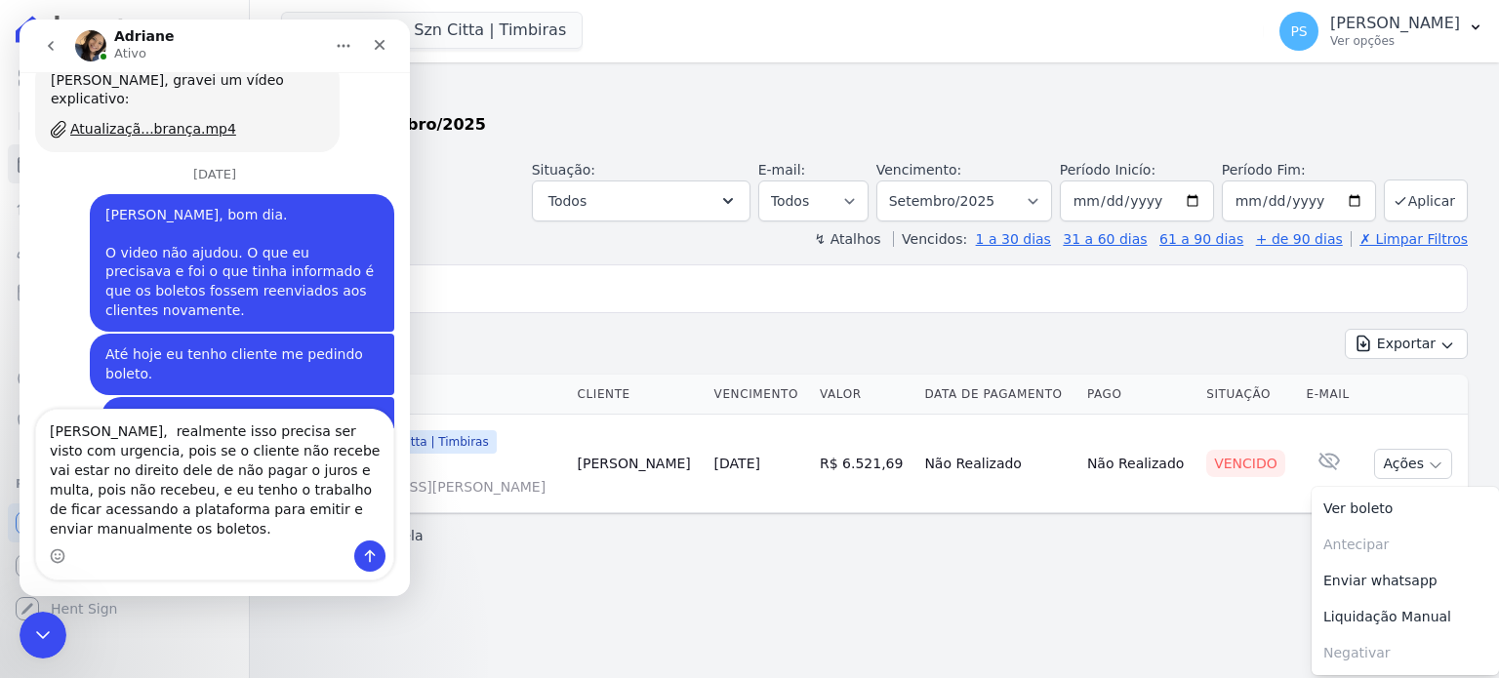
scroll to position [3479, 0]
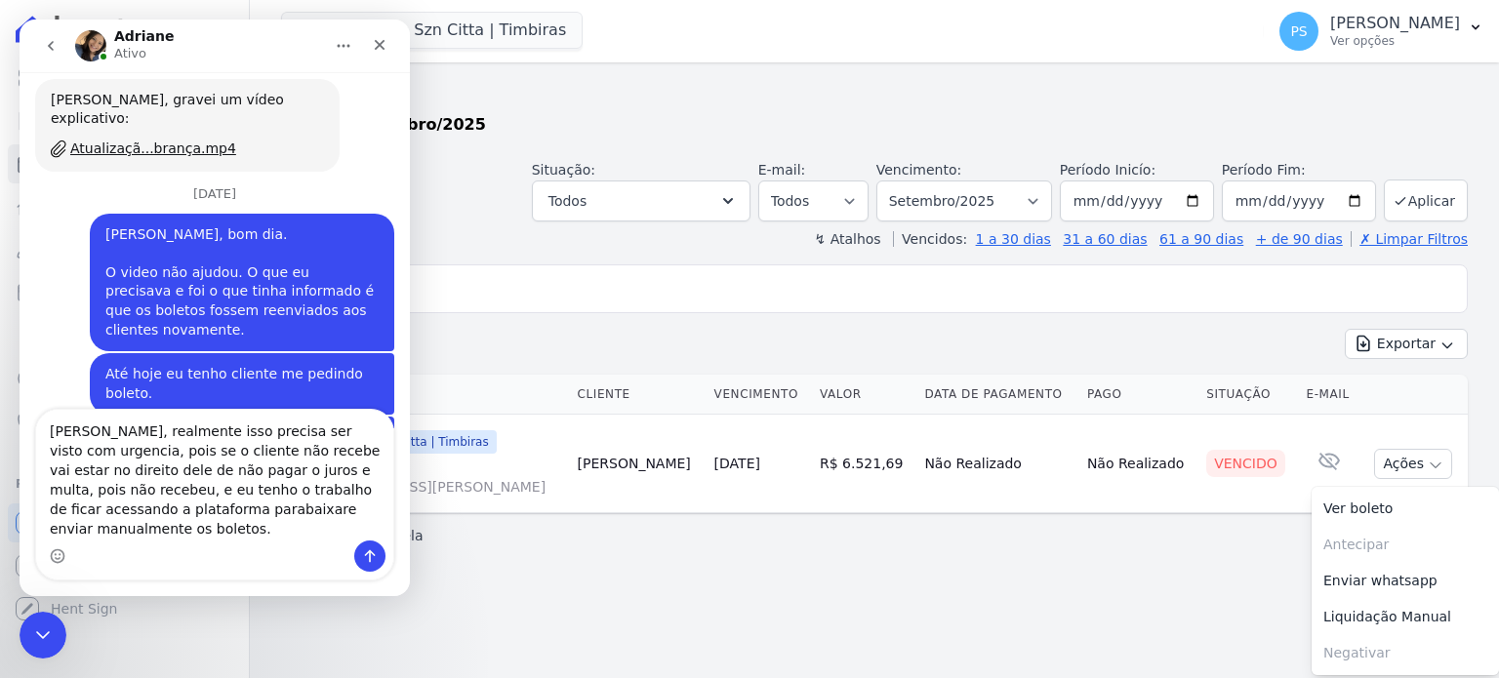
type textarea "[PERSON_NAME], realmente isso precisa ser visto com urgencia, pois se o cliente…"
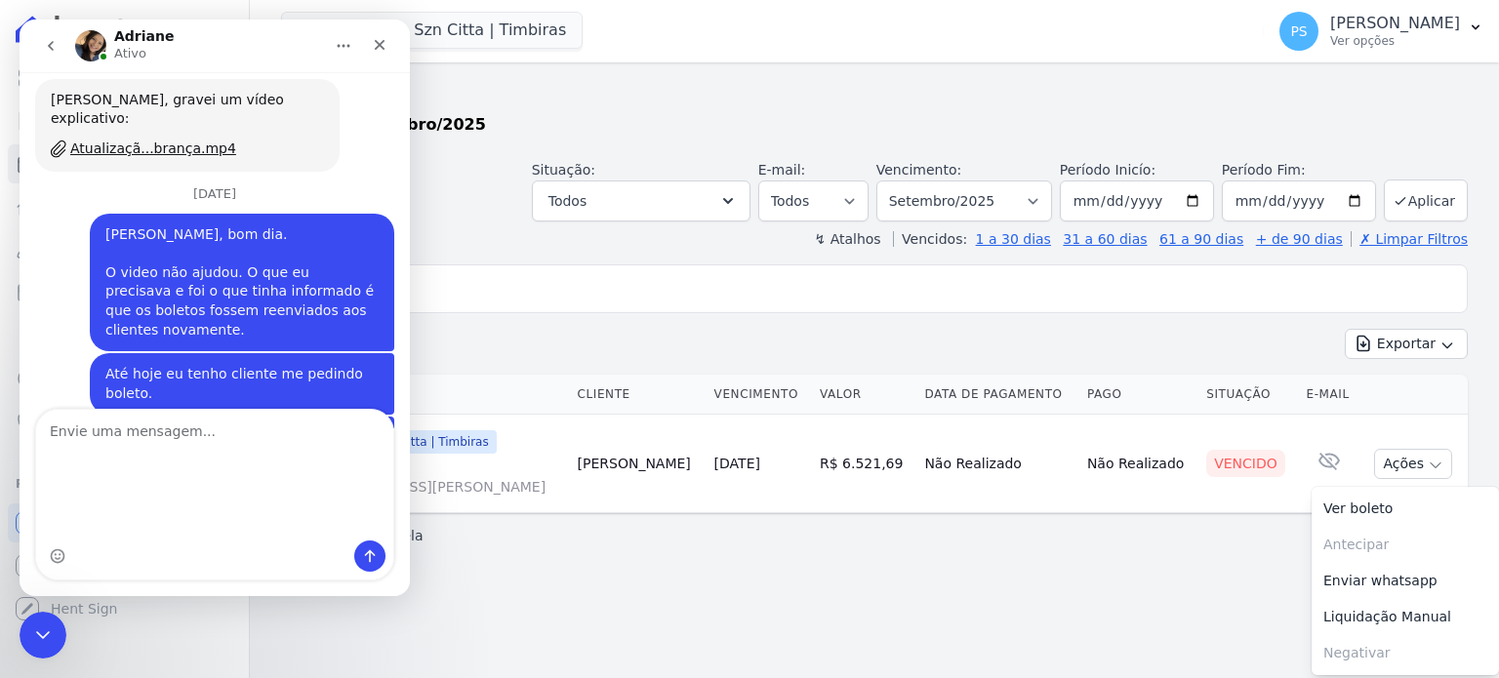
scroll to position [3523, 0]
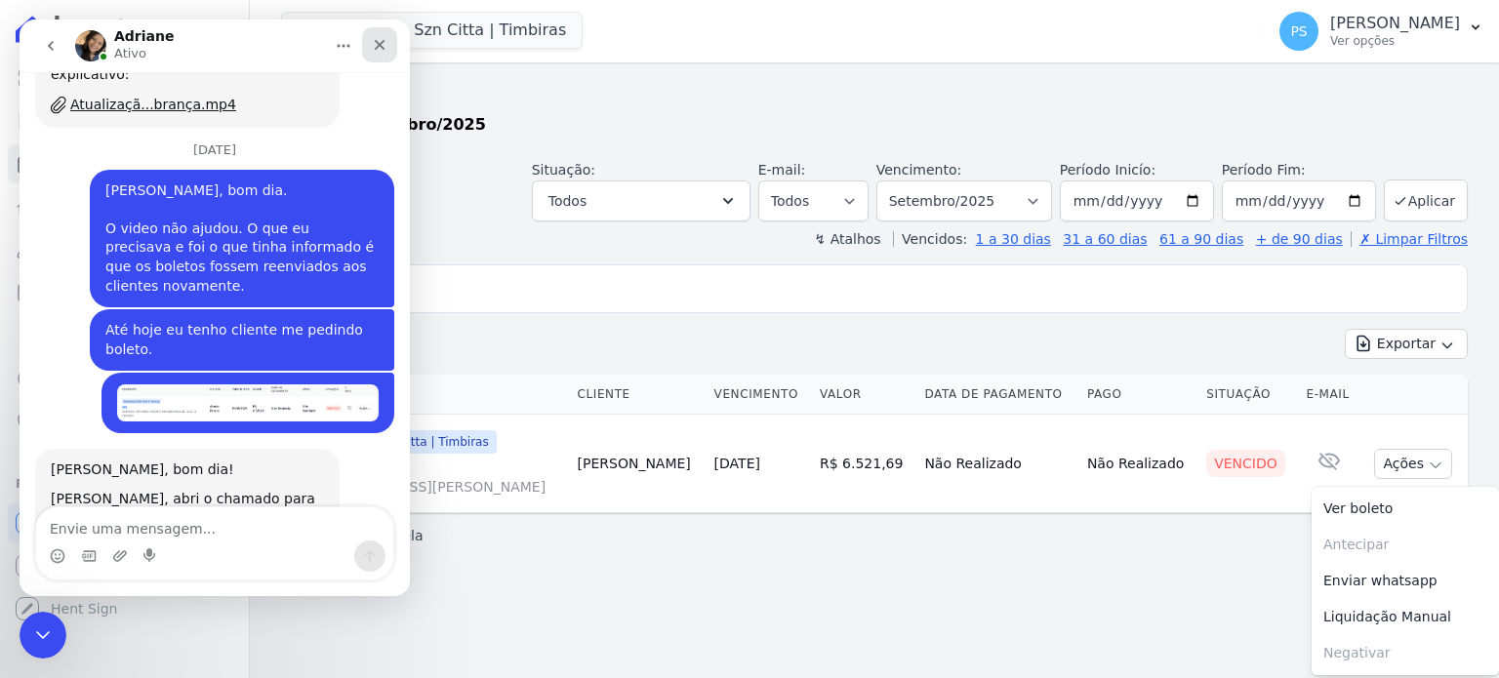
click at [383, 47] on icon "Fechar" at bounding box center [380, 45] width 11 height 11
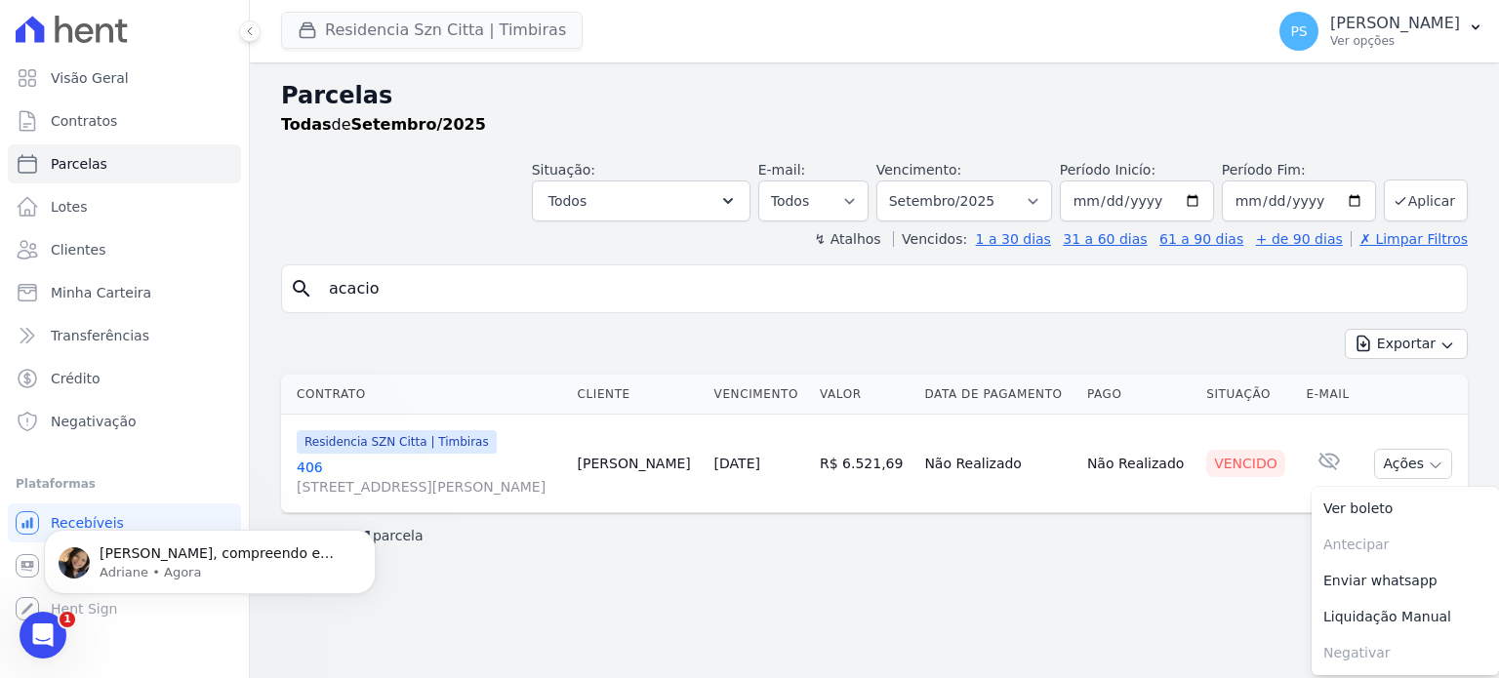
scroll to position [3620, 0]
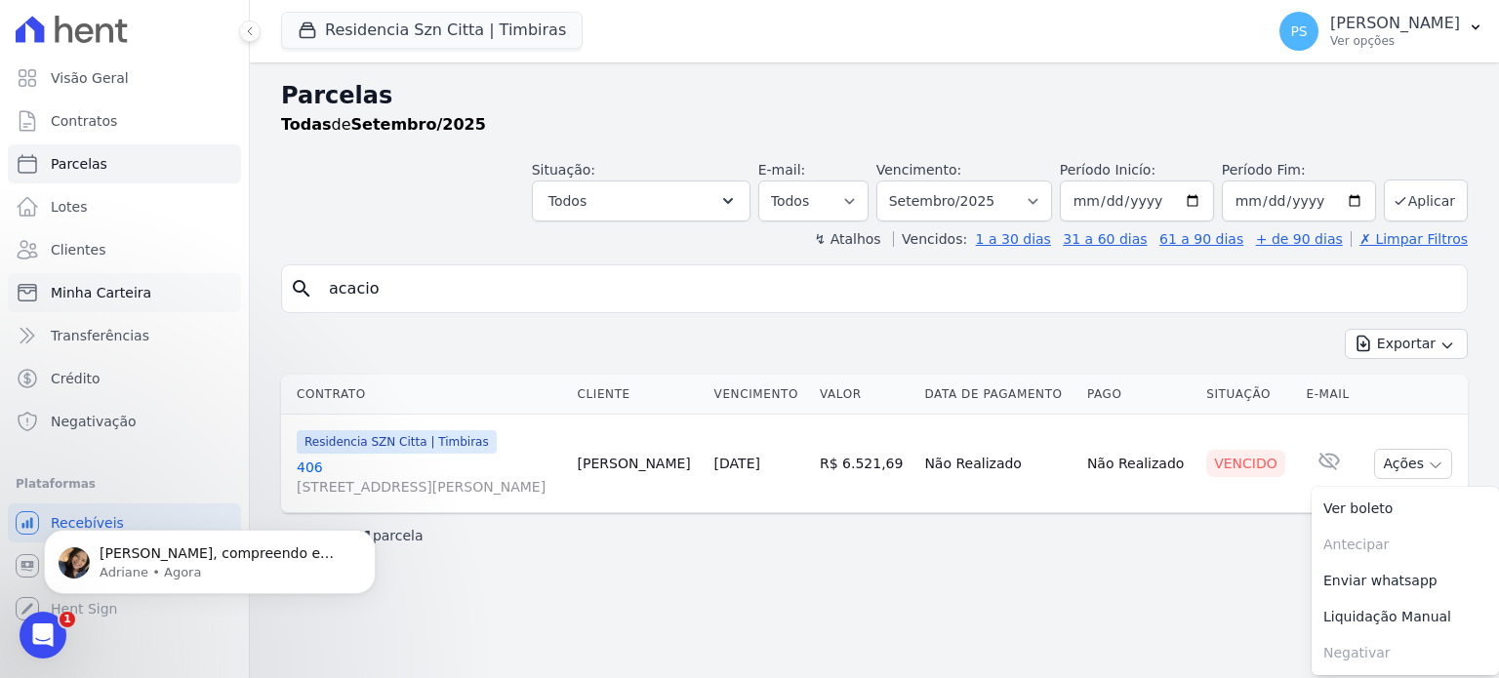
drag, startPoint x: 409, startPoint y: 289, endPoint x: 188, endPoint y: 303, distance: 221.1
click at [188, 303] on div "Visão Geral Contratos [GEOGRAPHIC_DATA] Lotes Clientes Minha Carteira Transferê…" at bounding box center [749, 339] width 1499 height 678
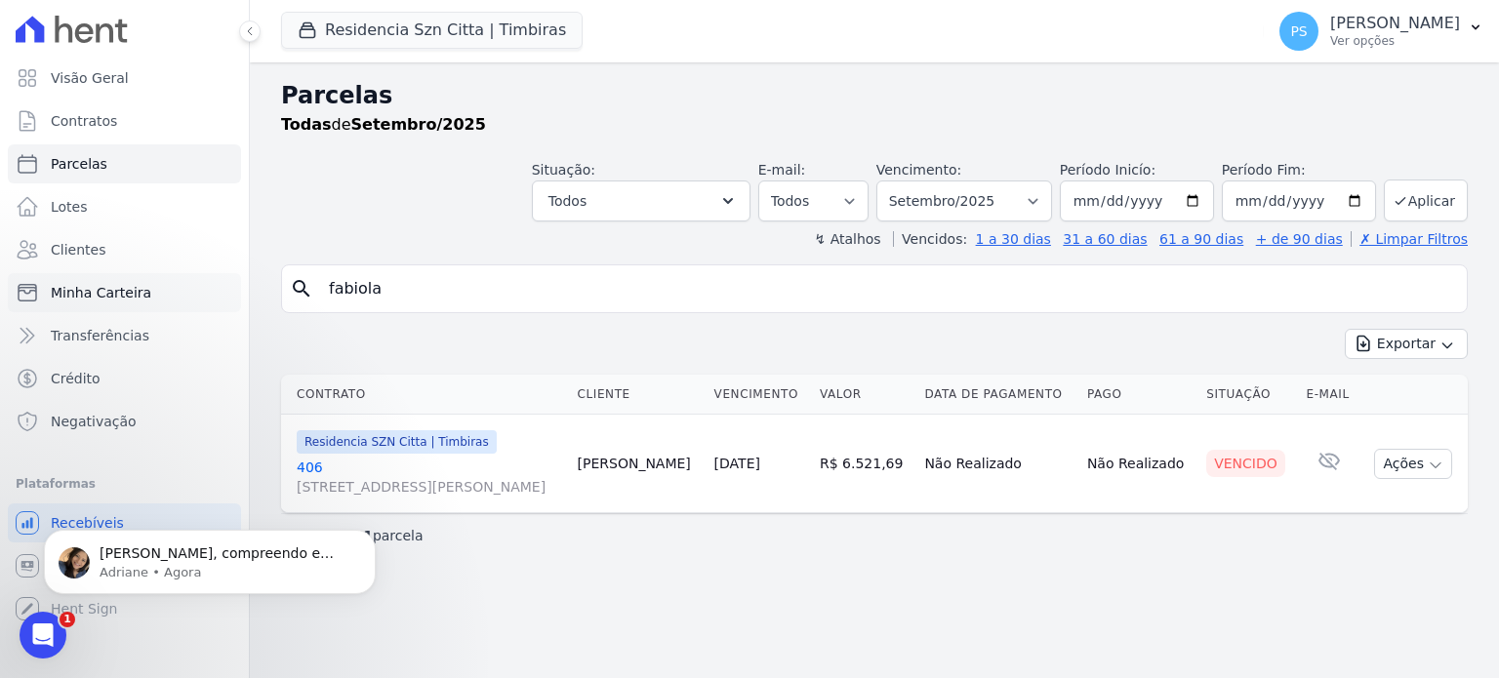
type input "fabiola"
select select
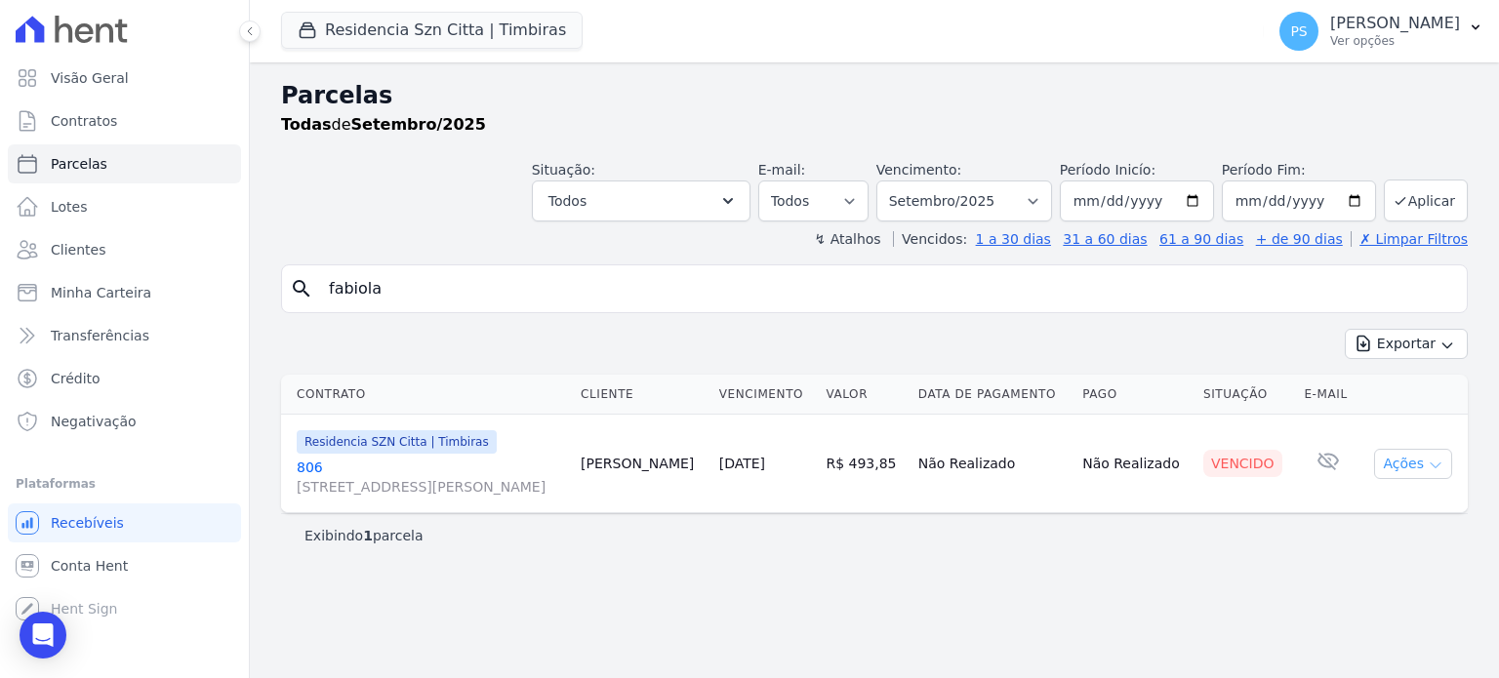
click at [1426, 468] on button "Ações" at bounding box center [1414, 464] width 78 height 30
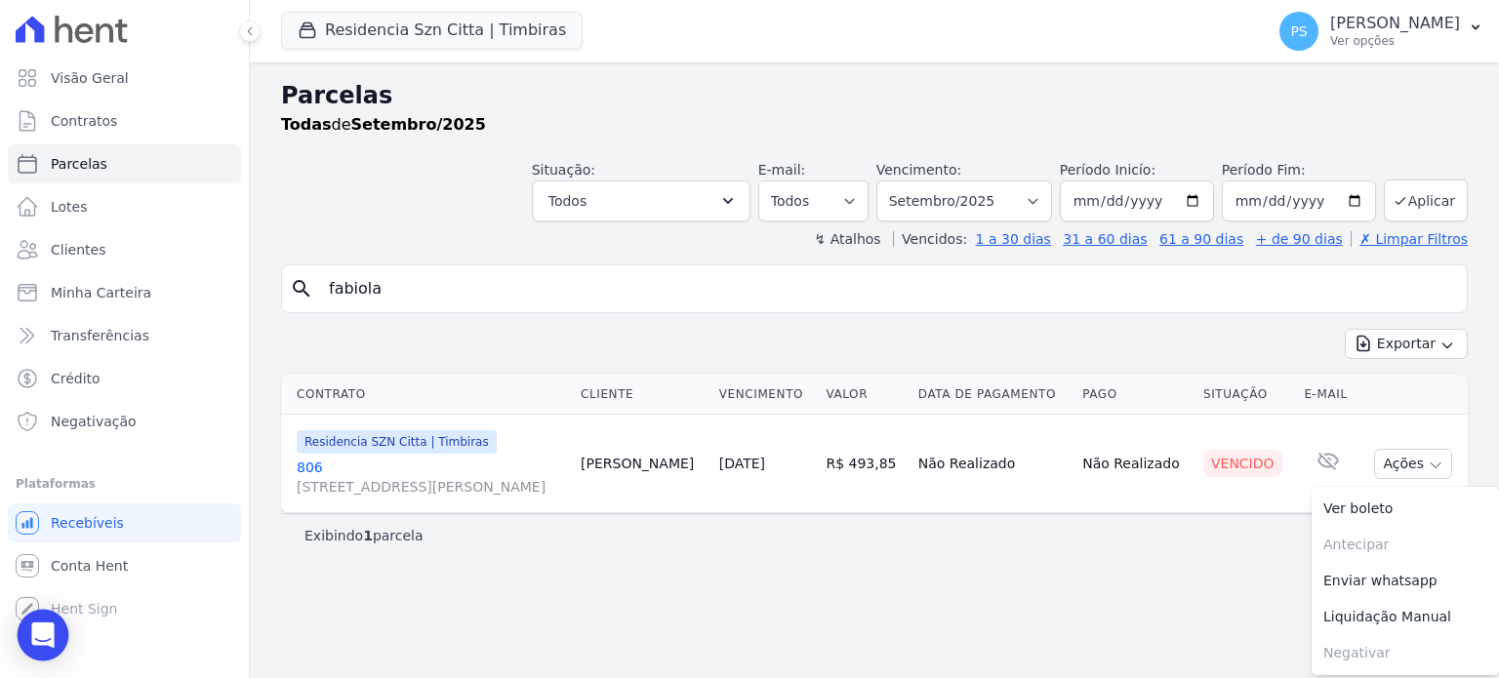
click at [50, 629] on icon "Open Intercom Messenger" at bounding box center [42, 635] width 22 height 25
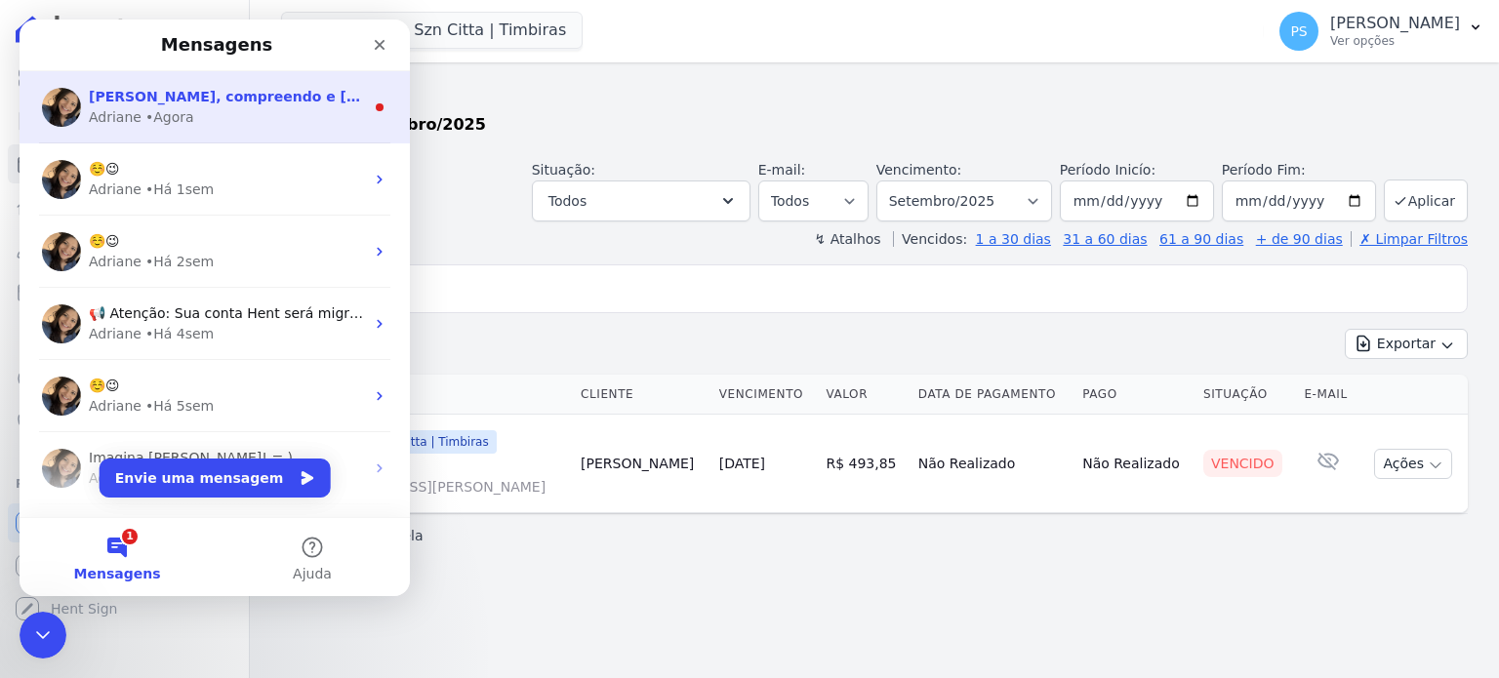
click at [172, 107] on div "• Agora" at bounding box center [169, 117] width 49 height 21
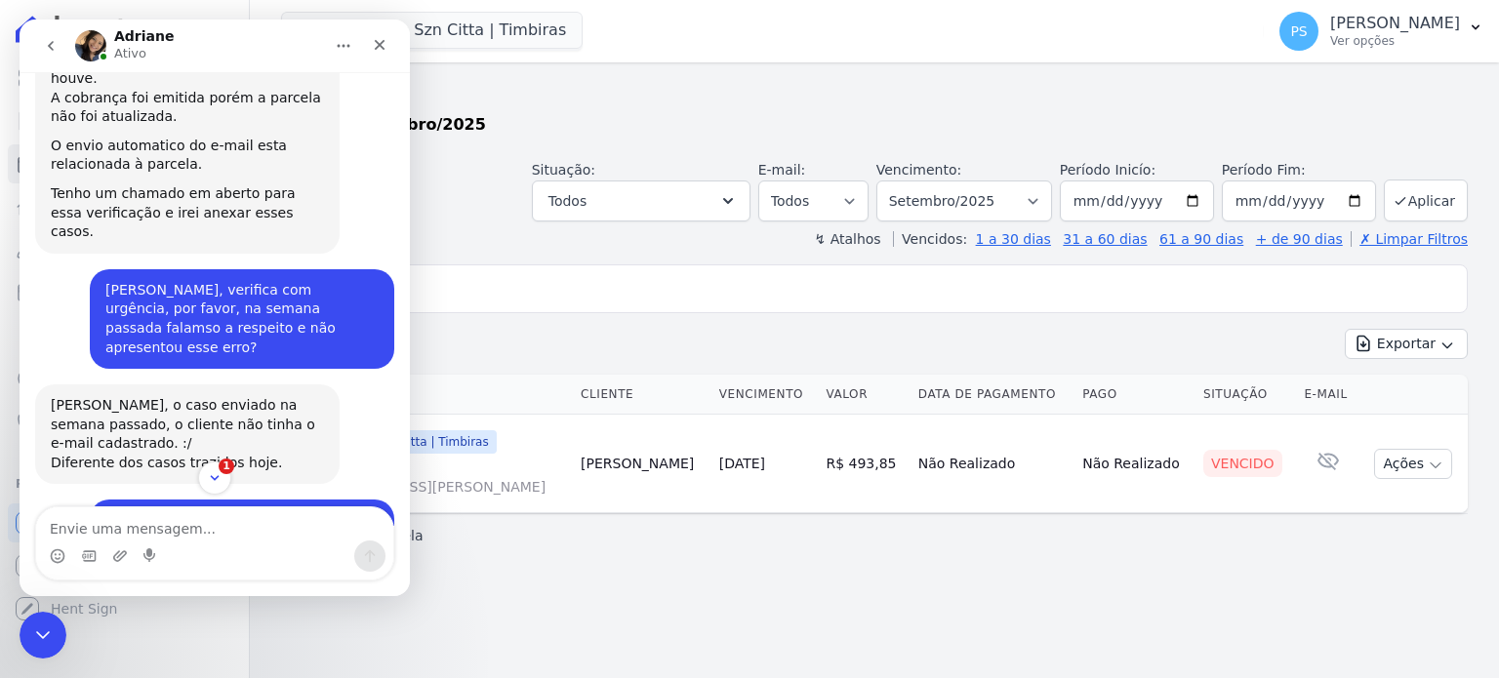
scroll to position [2293, 0]
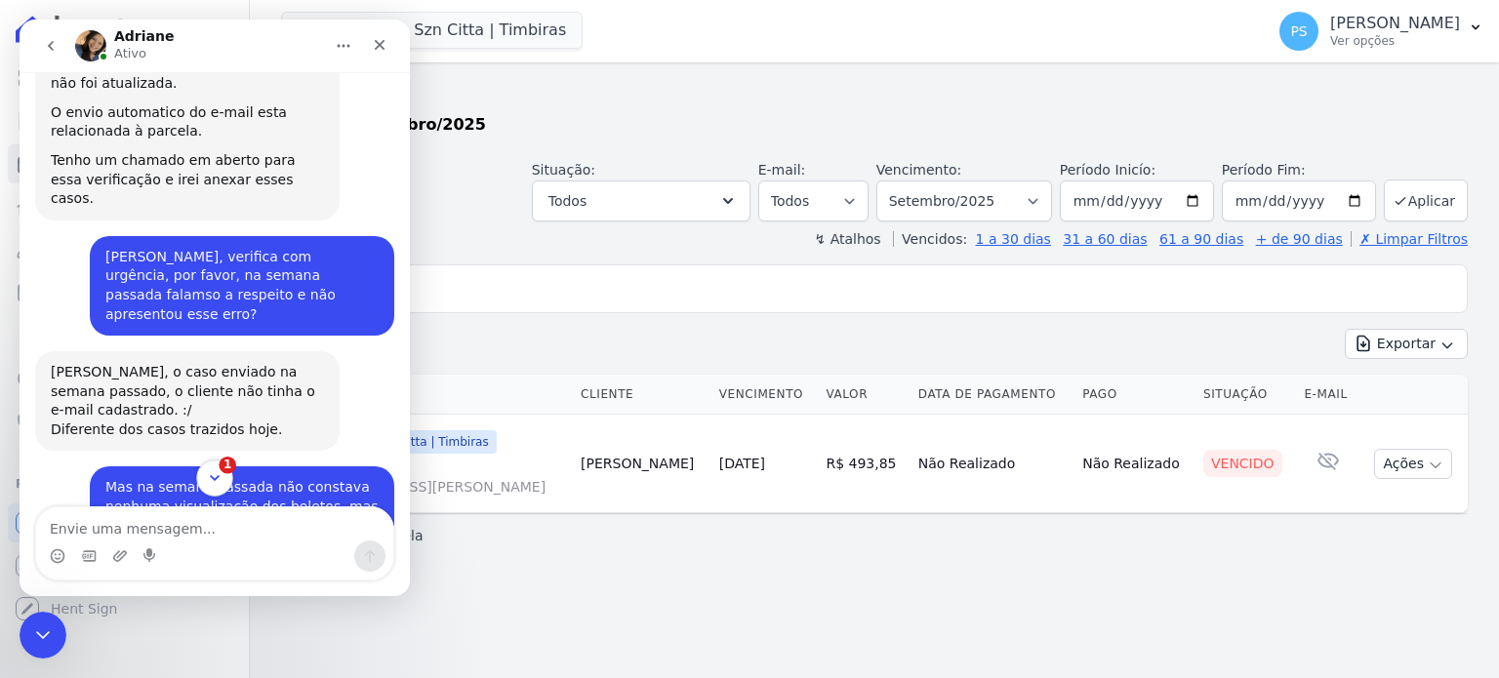
click at [207, 482] on icon "Scroll to bottom" at bounding box center [215, 479] width 18 height 18
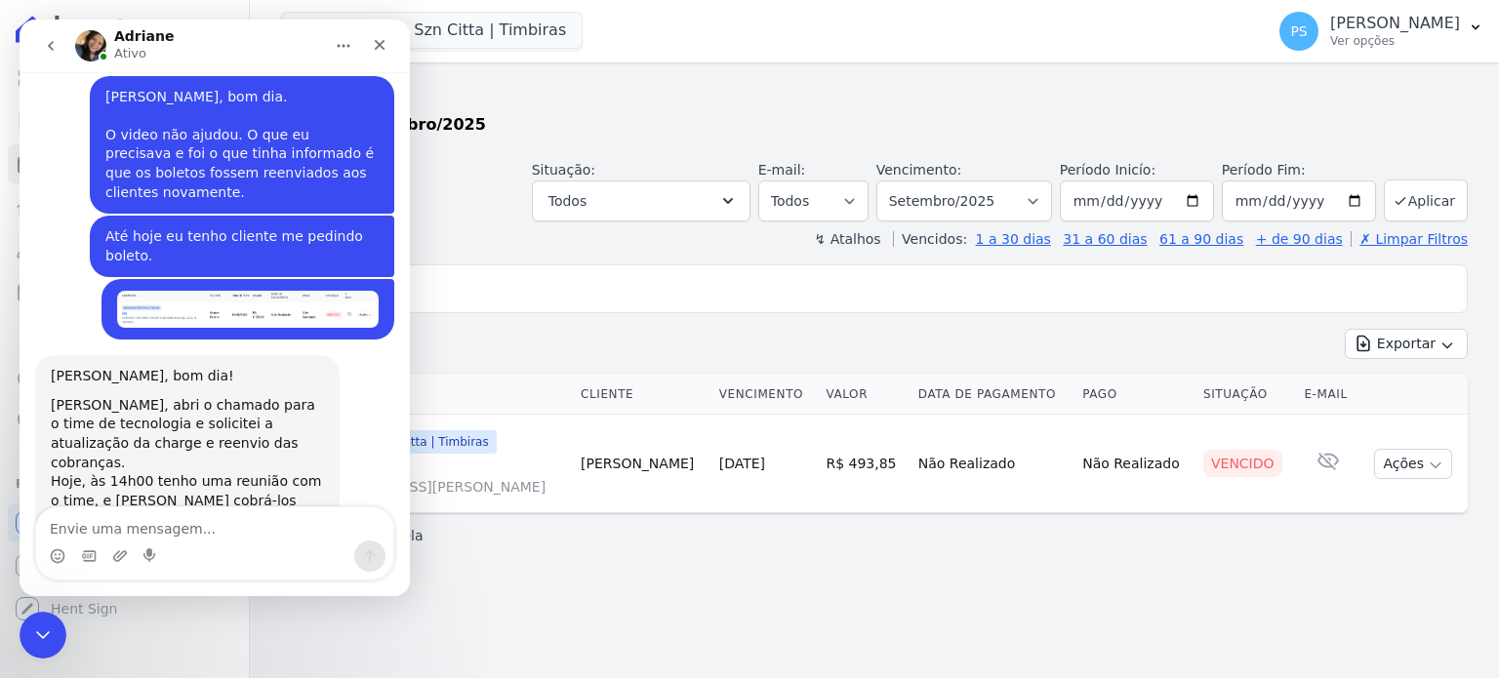
scroll to position [3620, 0]
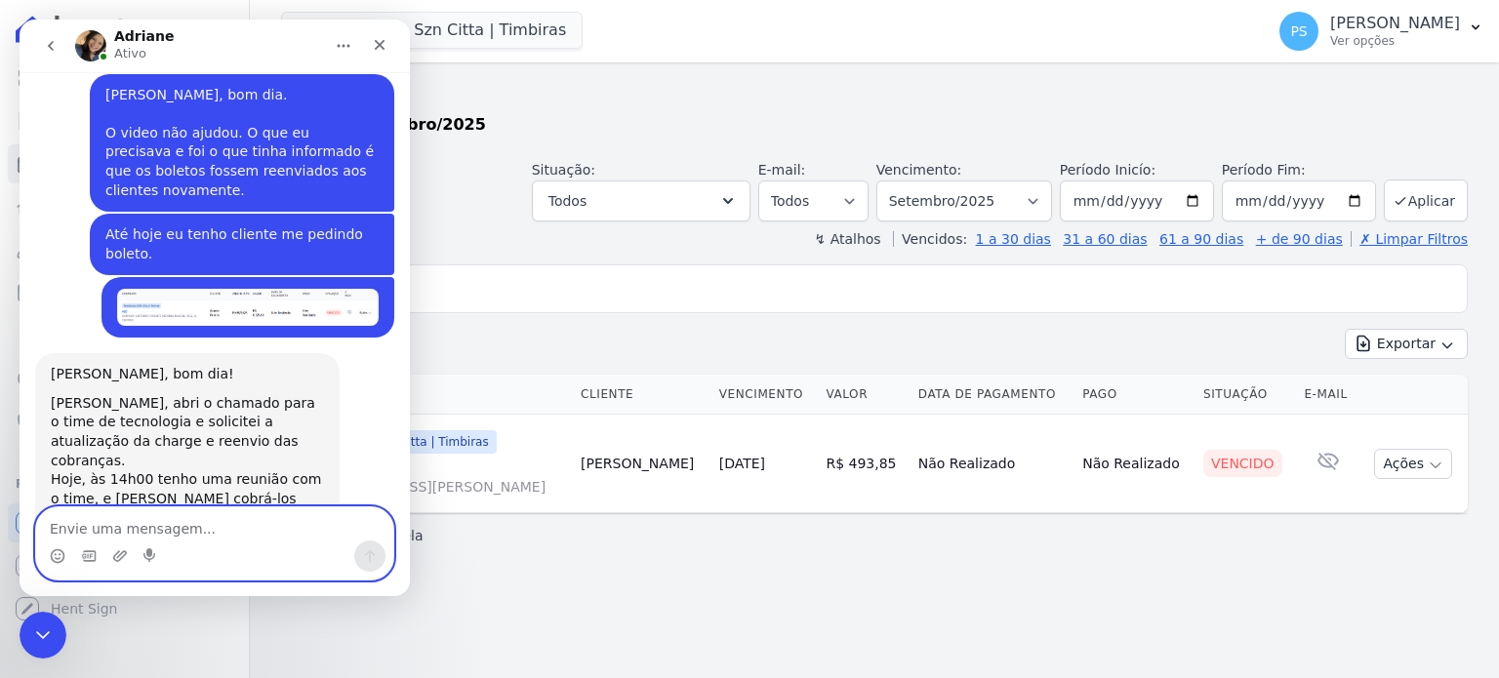
click at [174, 522] on textarea "Envie uma mensagem..." at bounding box center [214, 524] width 357 height 33
type textarea "S"
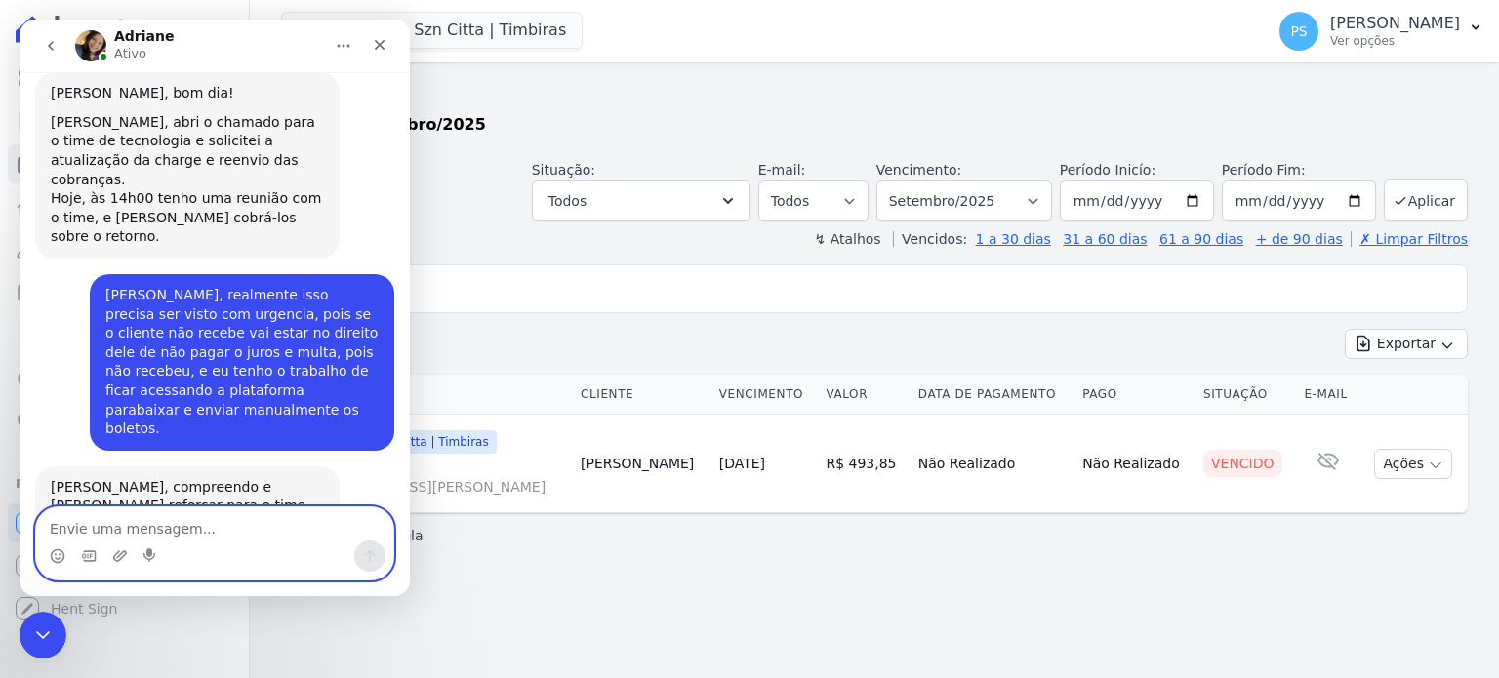
scroll to position [3921, 0]
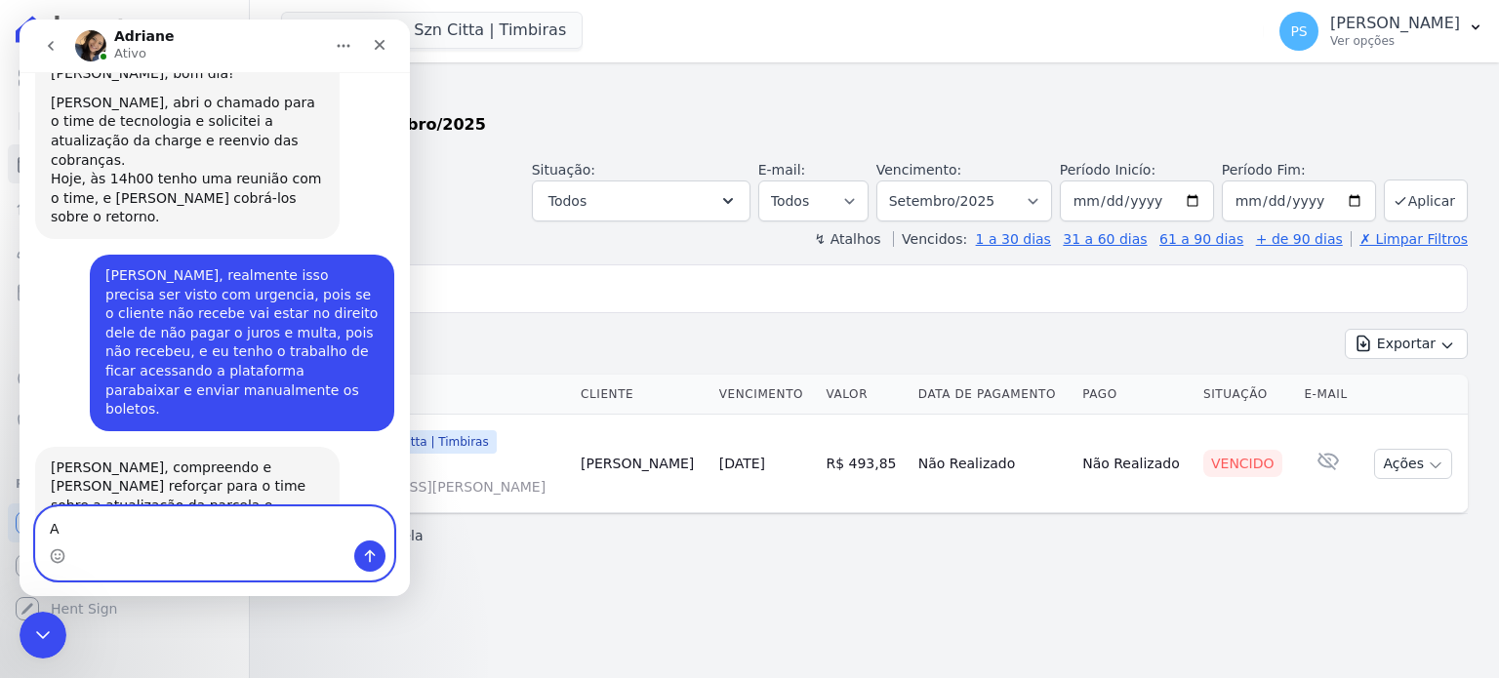
type textarea "A"
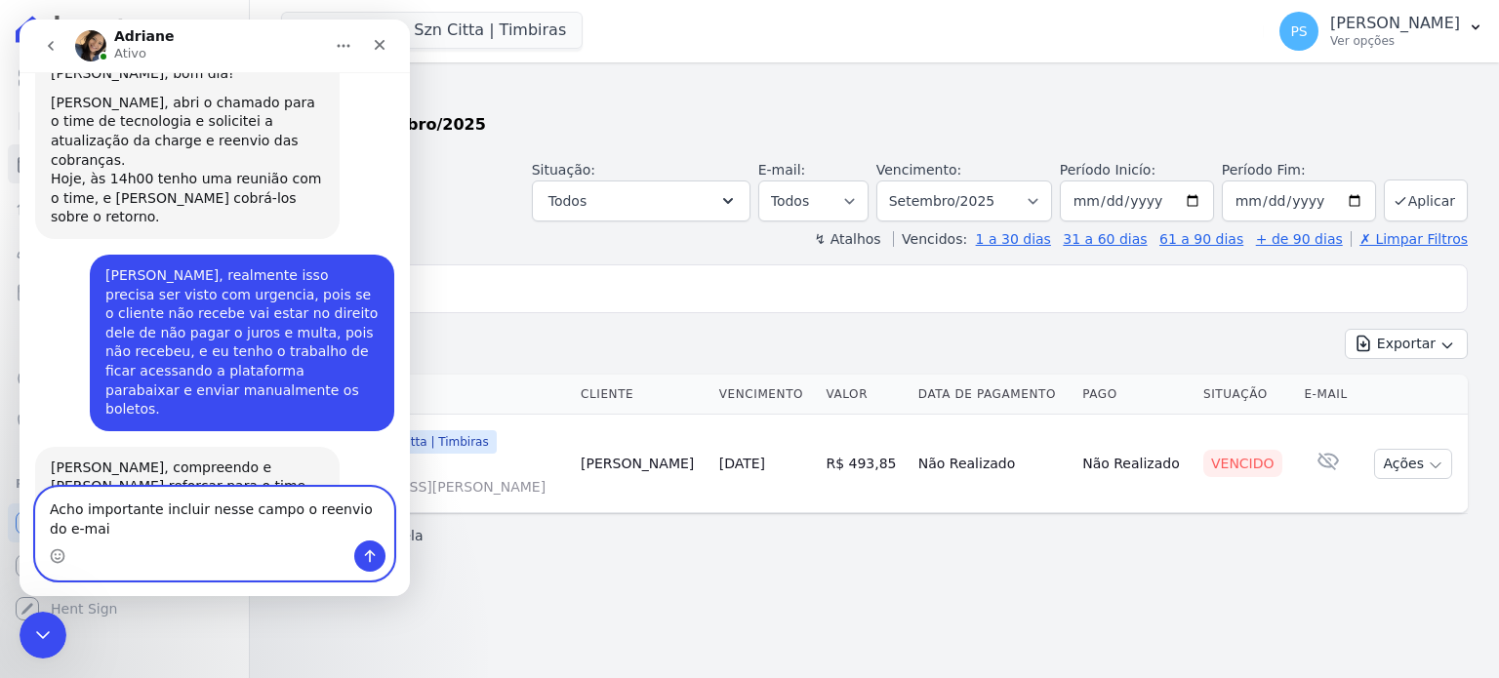
scroll to position [3940, 0]
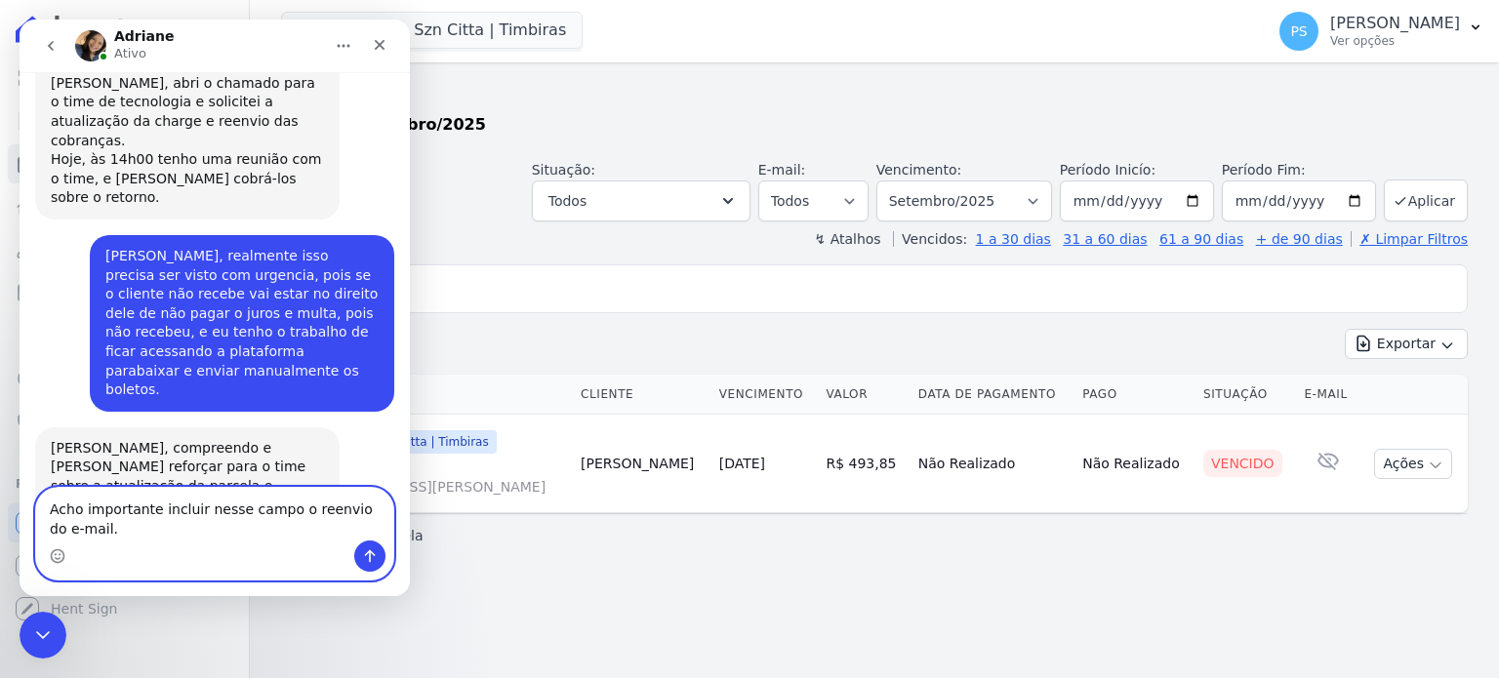
type textarea "Acho importante incluir nesse campo o reenvio do e-mail."
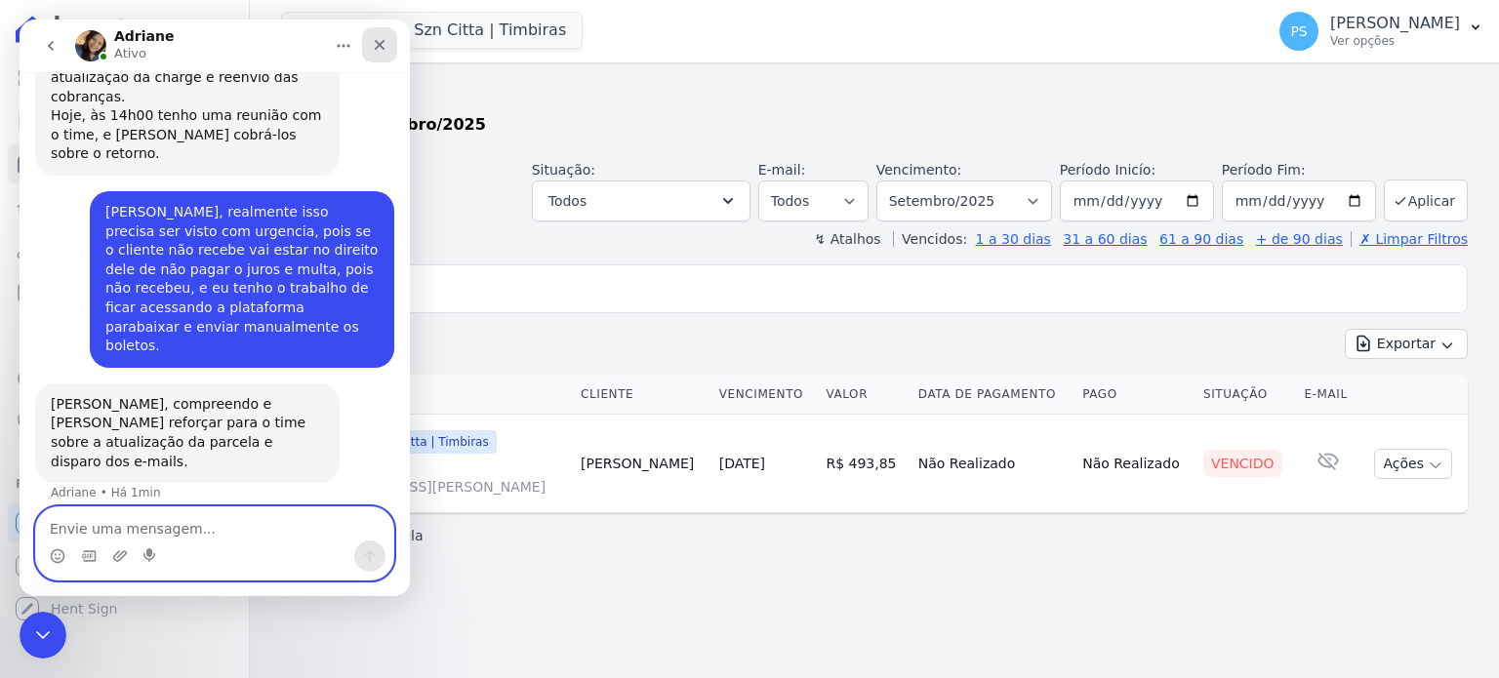
click at [383, 45] on icon "Fechar" at bounding box center [380, 45] width 16 height 16
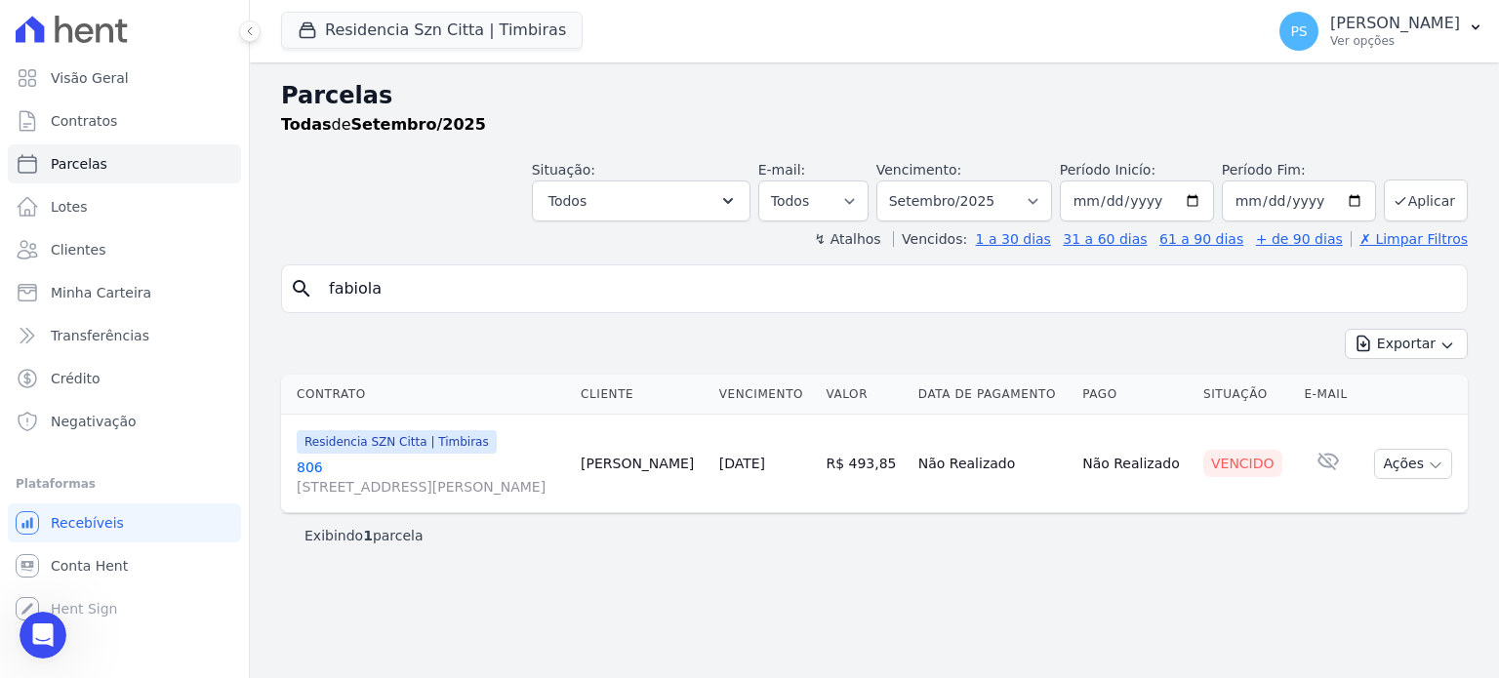
scroll to position [3983, 0]
click at [1445, 464] on button "Ações" at bounding box center [1414, 464] width 78 height 30
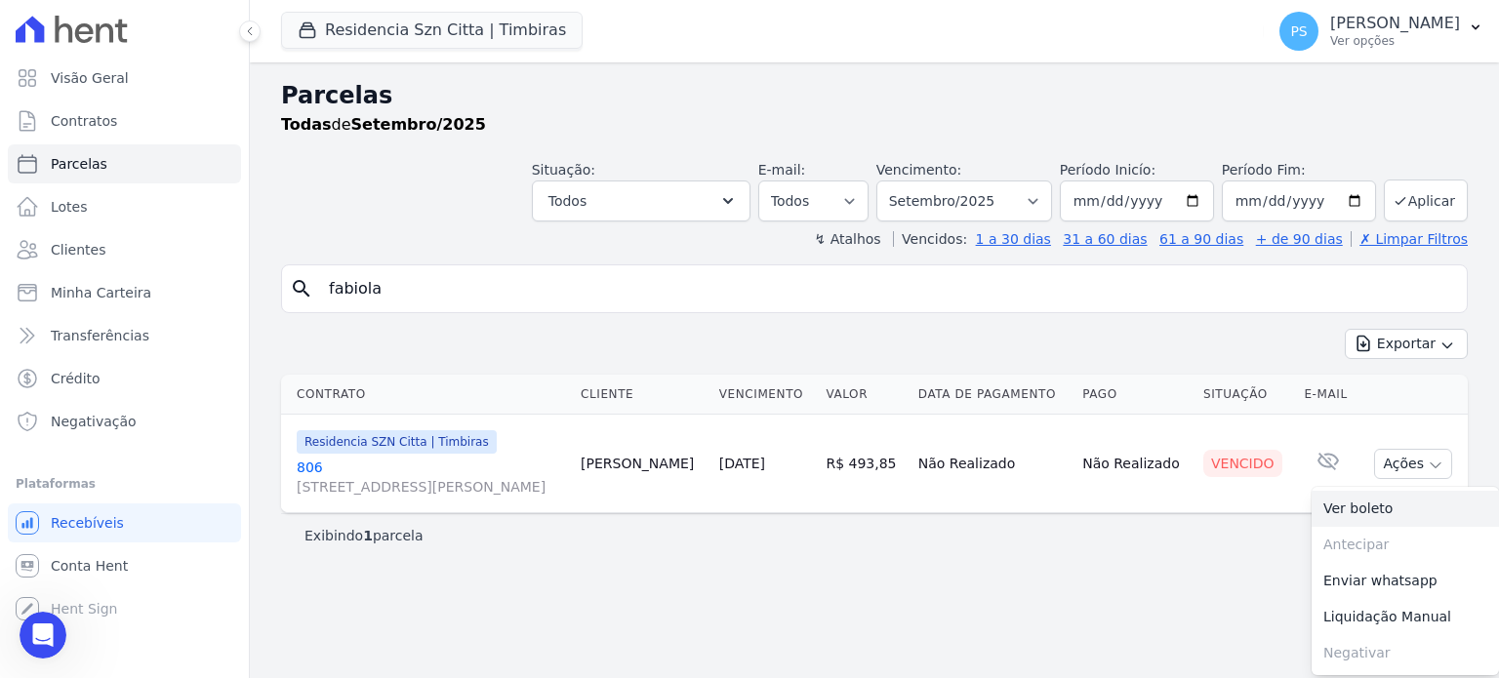
click at [1362, 507] on link "Ver boleto" at bounding box center [1405, 509] width 187 height 36
drag, startPoint x: 447, startPoint y: 295, endPoint x: 239, endPoint y: 301, distance: 208.0
click at [239, 301] on div "Visão Geral Contratos [GEOGRAPHIC_DATA] Lotes Clientes Minha Carteira Transferê…" at bounding box center [749, 339] width 1499 height 678
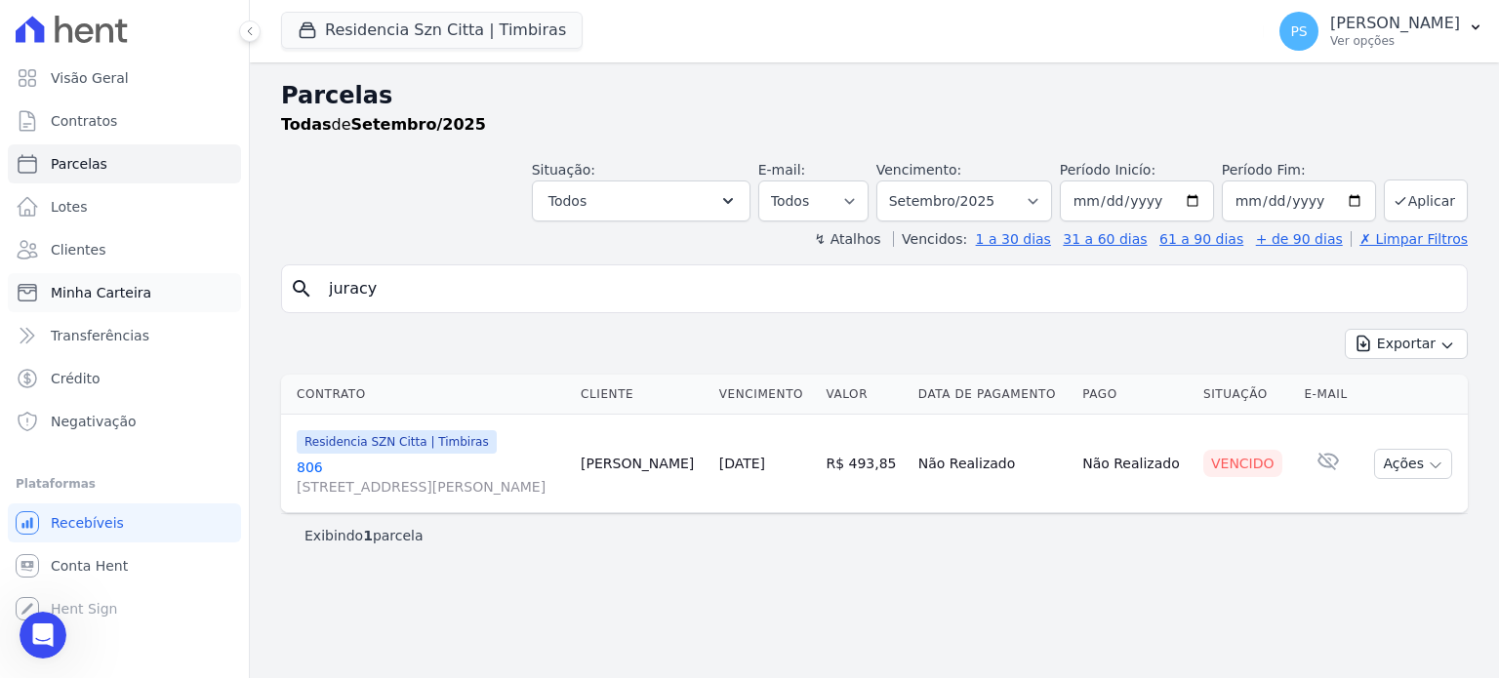
type input "juracy"
select select
click at [1441, 467] on icon "button" at bounding box center [1436, 466] width 16 height 16
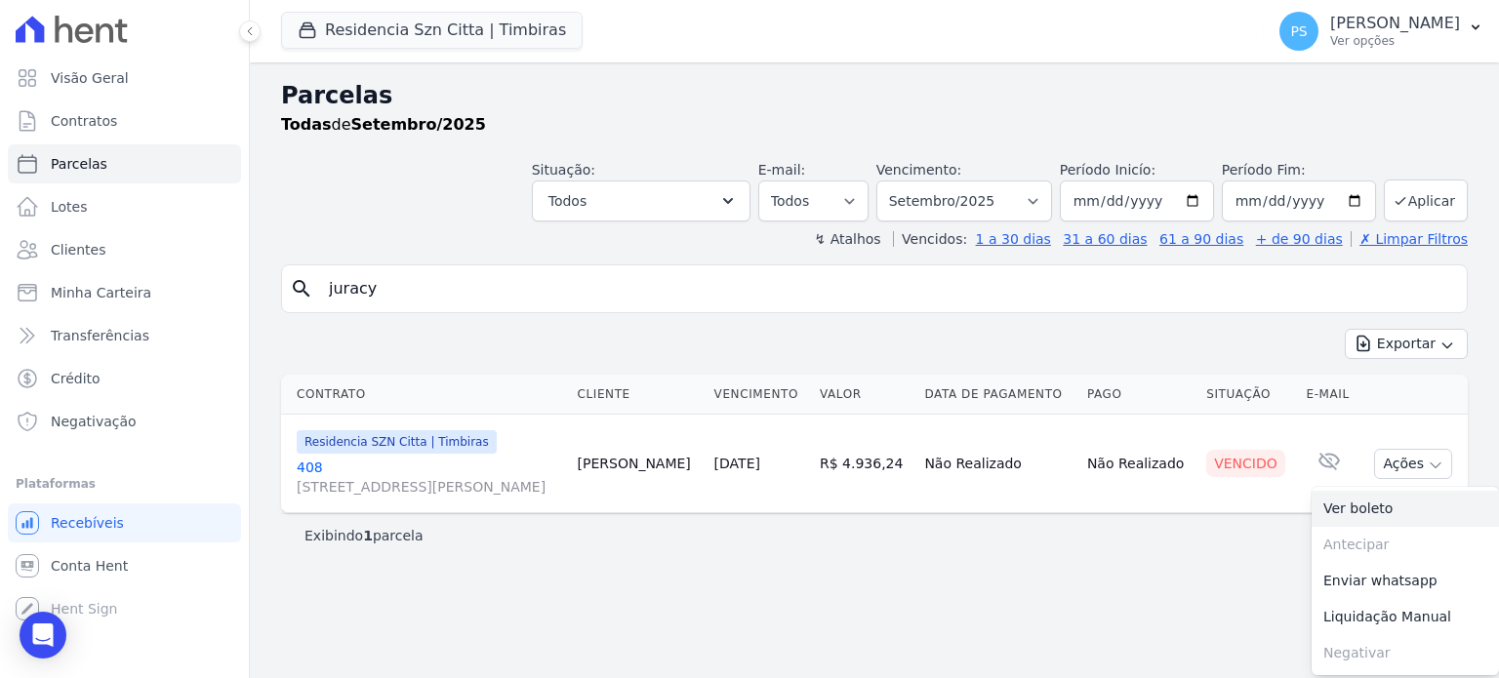
click at [1355, 512] on link "Ver boleto" at bounding box center [1405, 509] width 187 height 36
drag, startPoint x: 474, startPoint y: 288, endPoint x: 178, endPoint y: 312, distance: 297.8
click at [178, 312] on div "Visão Geral Contratos [GEOGRAPHIC_DATA] Lotes Clientes Minha Carteira Transferê…" at bounding box center [749, 339] width 1499 height 678
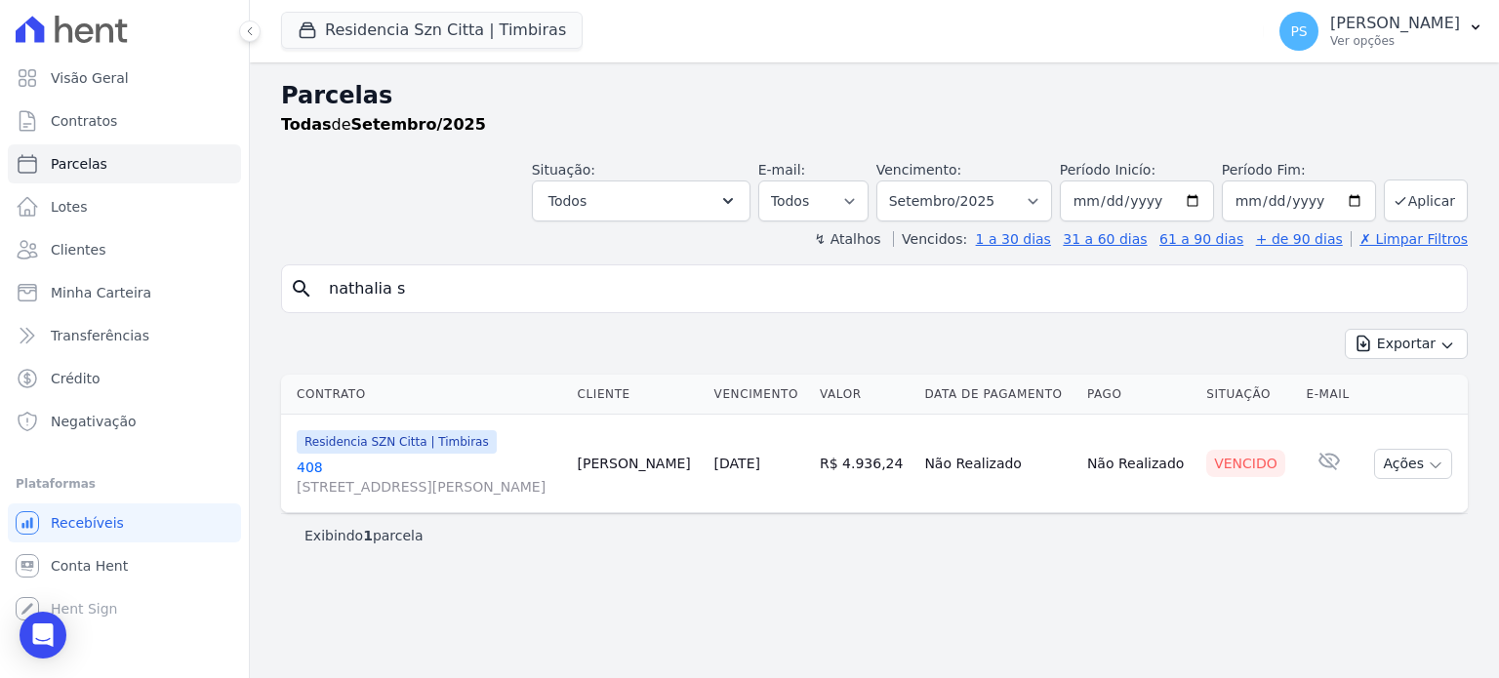
type input "nathalia s"
select select
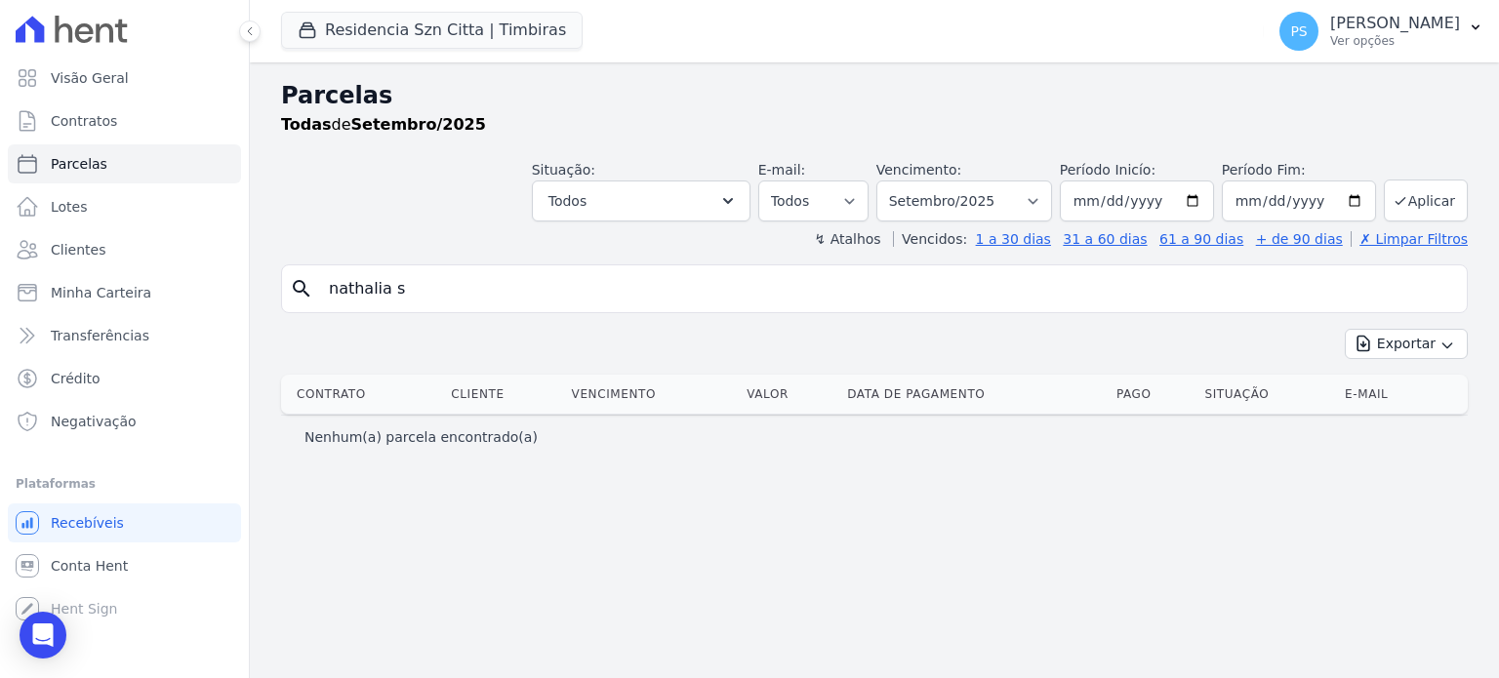
click at [417, 291] on input "nathalia s" at bounding box center [888, 288] width 1142 height 39
type input "nathalia"
select select
click at [49, 624] on div "Open Intercom Messenger" at bounding box center [44, 636] width 52 height 52
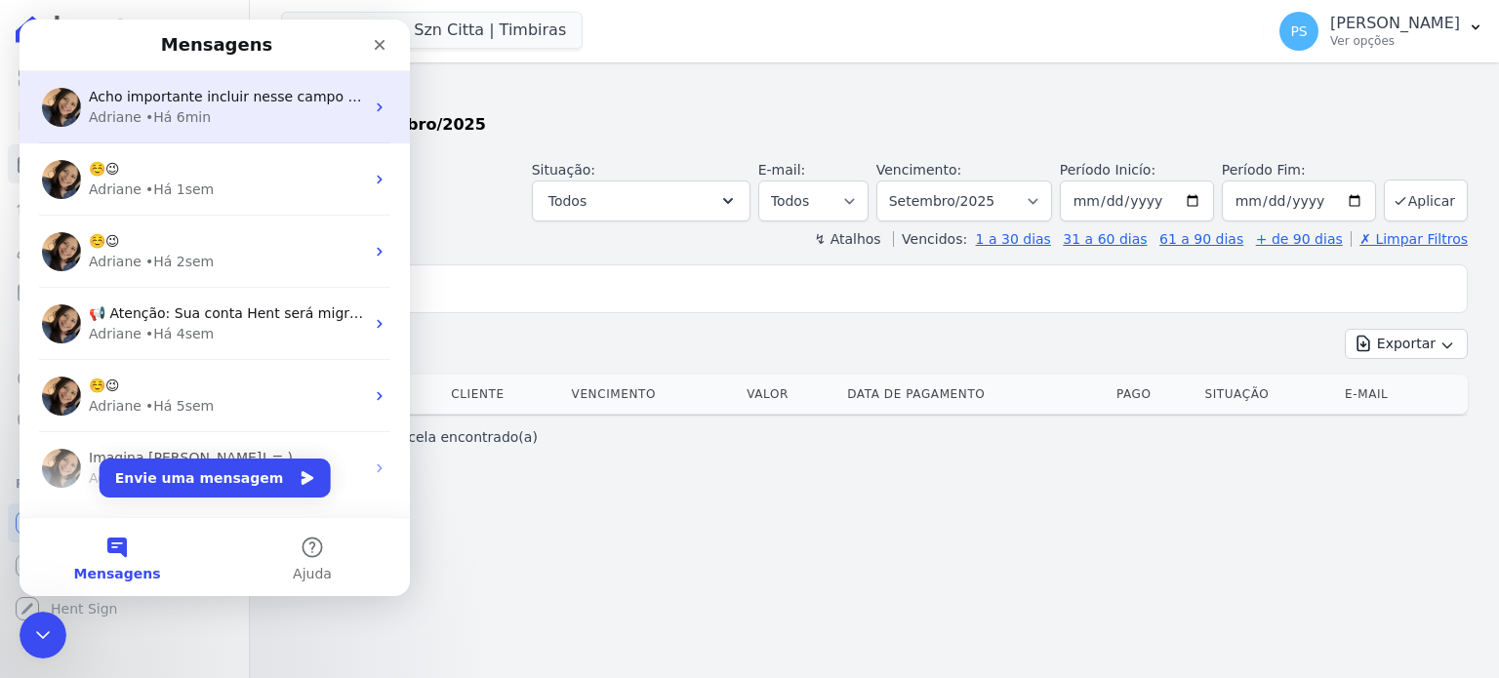
click at [156, 101] on span "Acho importante incluir nesse campo o reenvio do e-mail." at bounding box center [286, 97] width 395 height 16
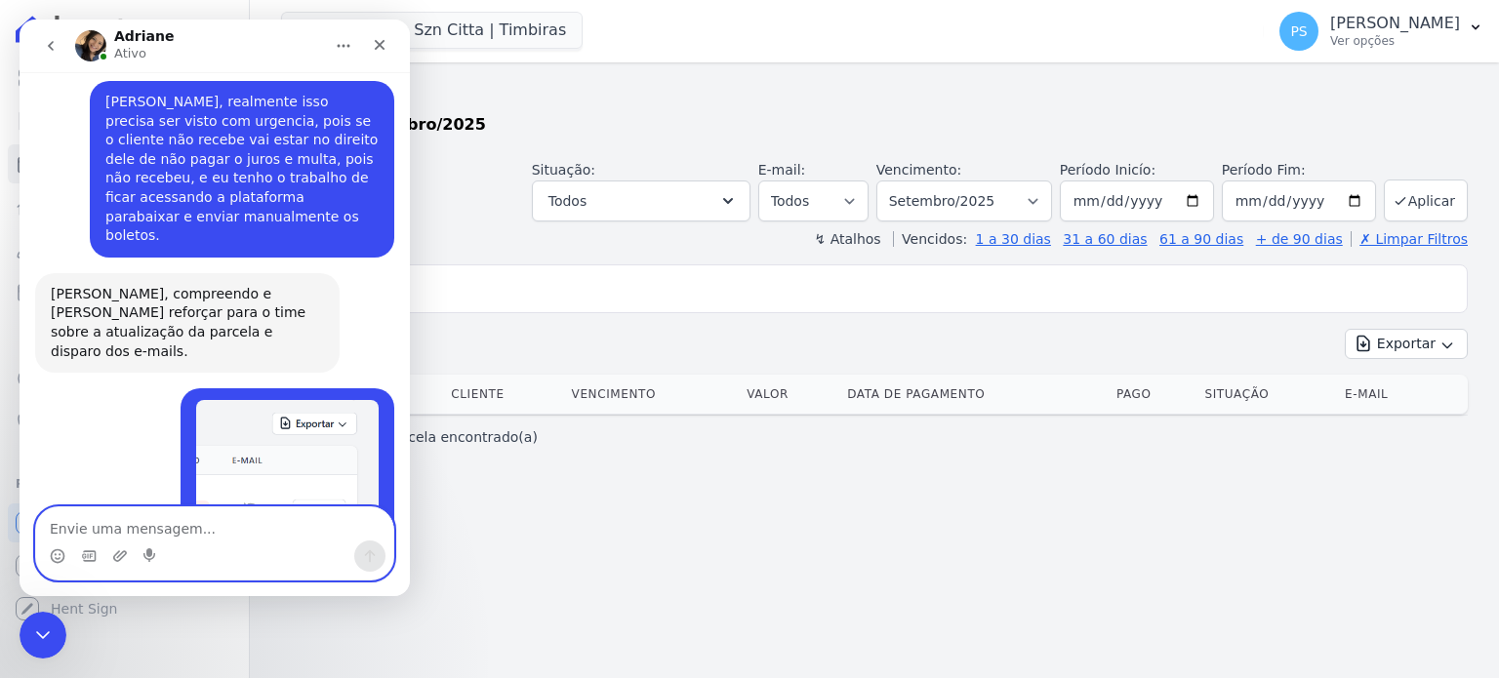
scroll to position [4112, 0]
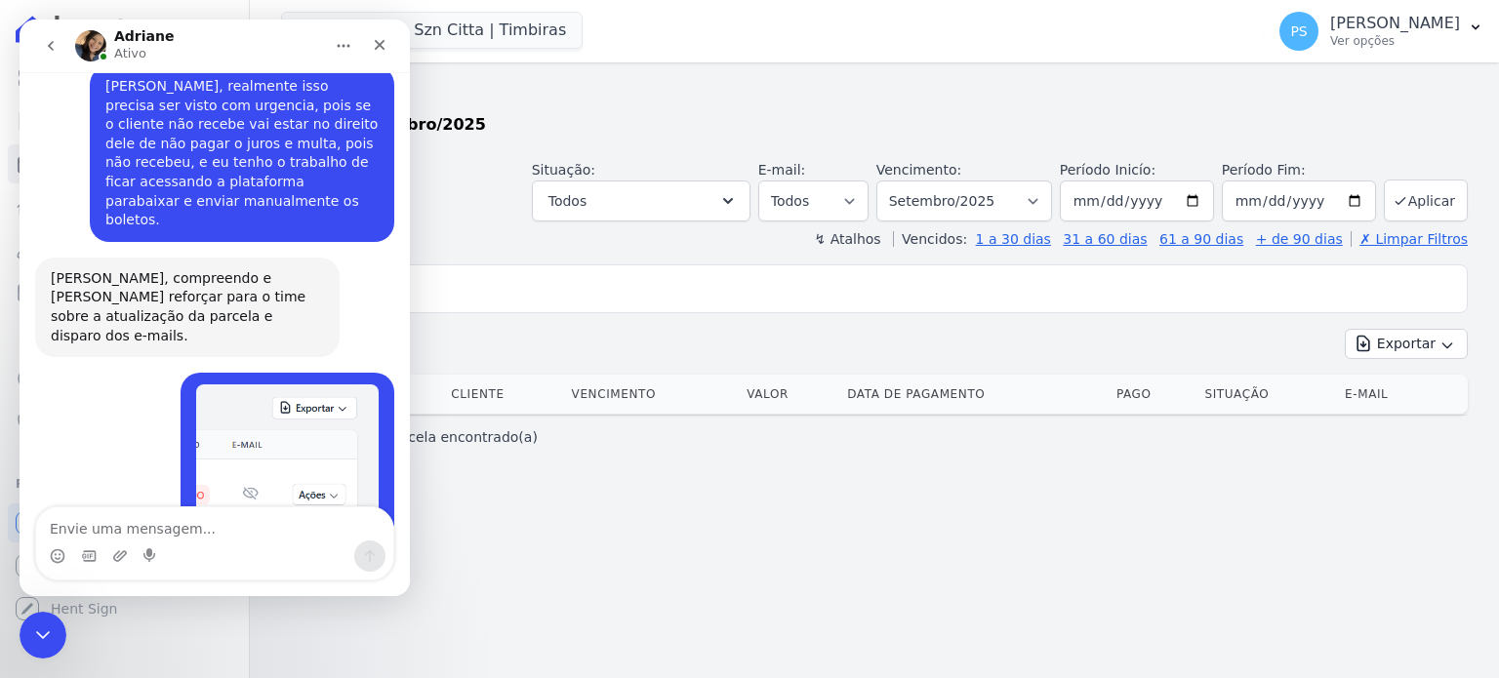
click at [508, 353] on div "Exportar Exportar PDF Exportar CSV" at bounding box center [874, 352] width 1187 height 46
click at [383, 46] on icon "Fechar" at bounding box center [380, 45] width 16 height 16
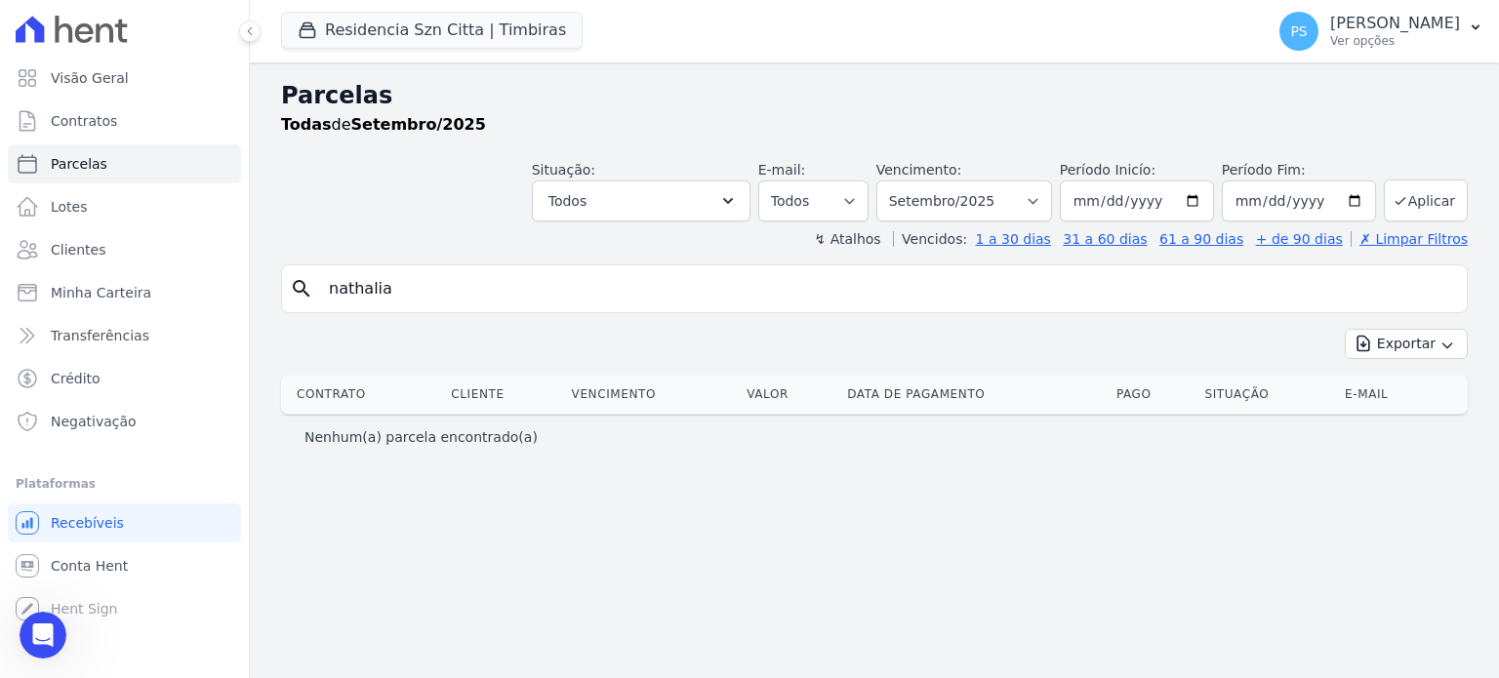
scroll to position [4081, 0]
click at [393, 286] on input "nathalia" at bounding box center [888, 288] width 1142 height 39
type input "n"
type input "acacio"
select select
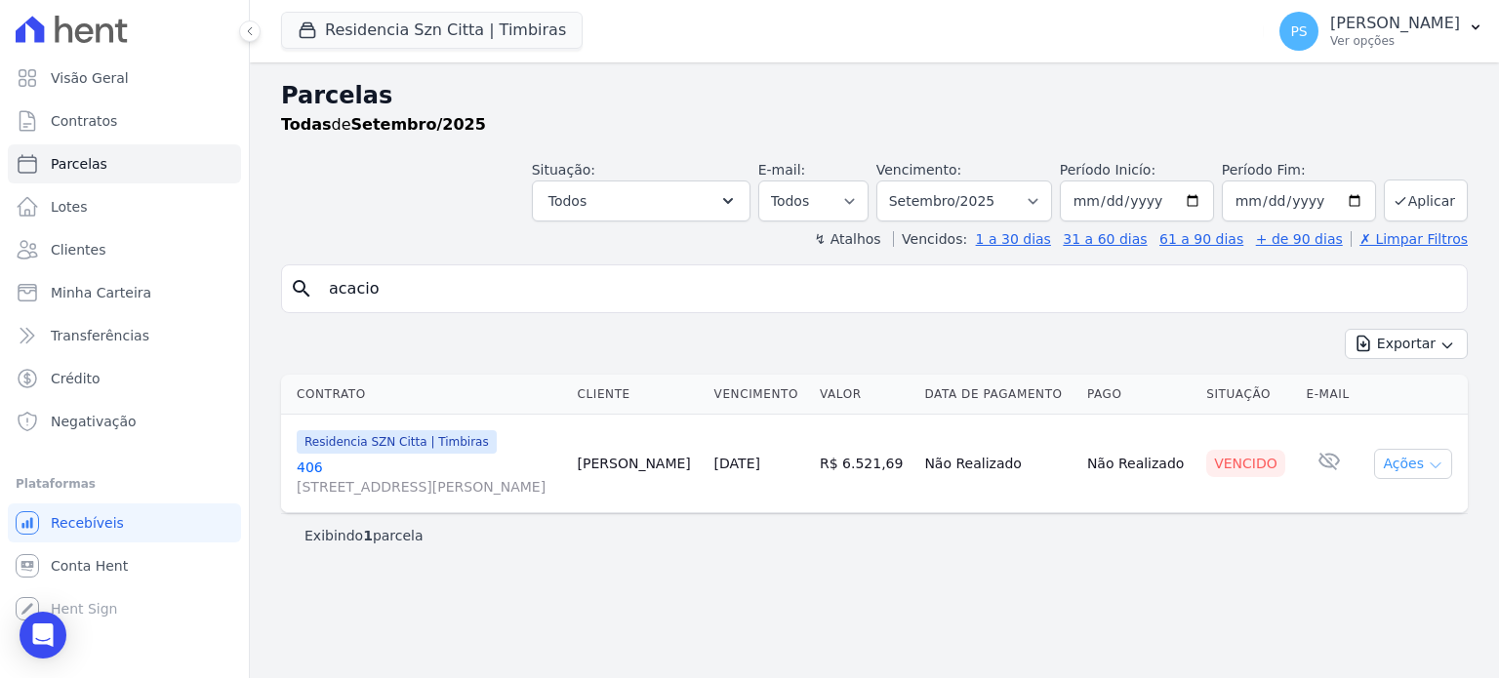
click at [1442, 473] on icon "button" at bounding box center [1436, 466] width 16 height 16
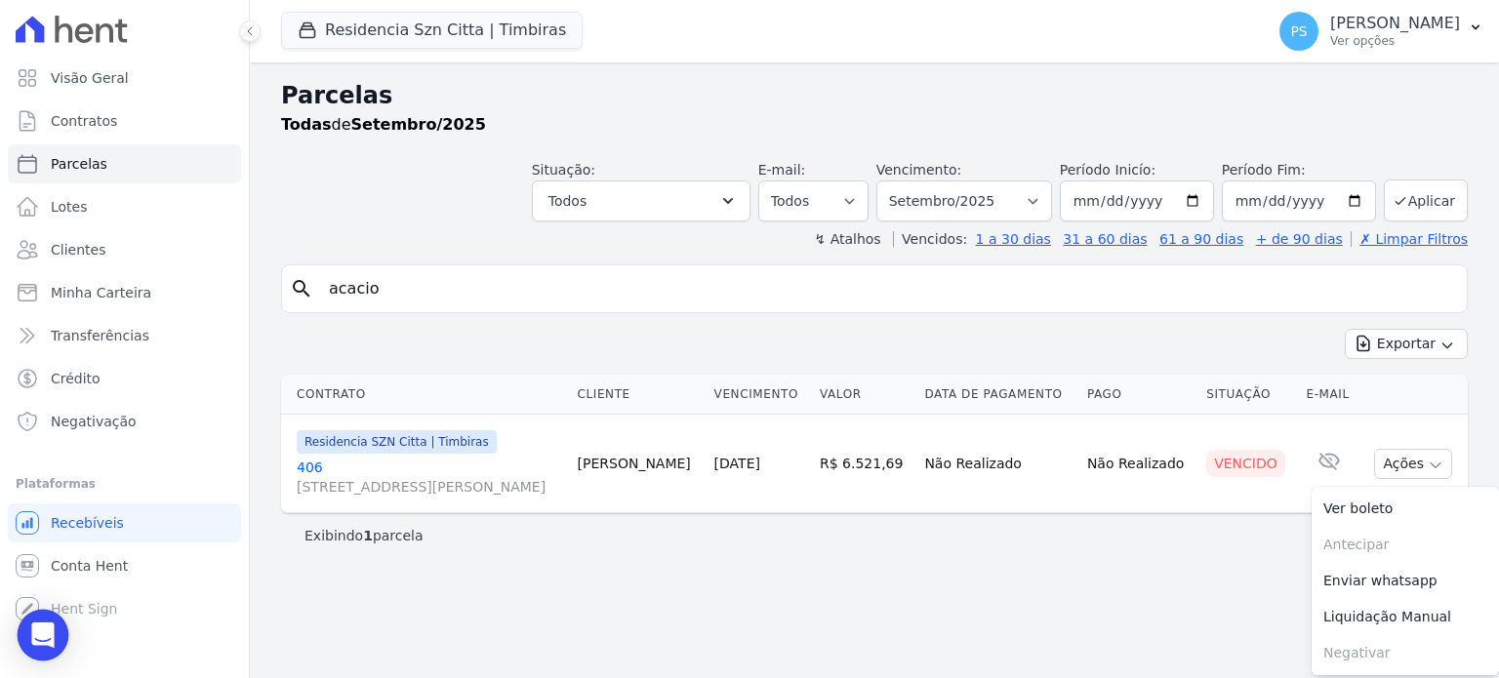
click at [40, 624] on div "Open Intercom Messenger" at bounding box center [44, 636] width 52 height 52
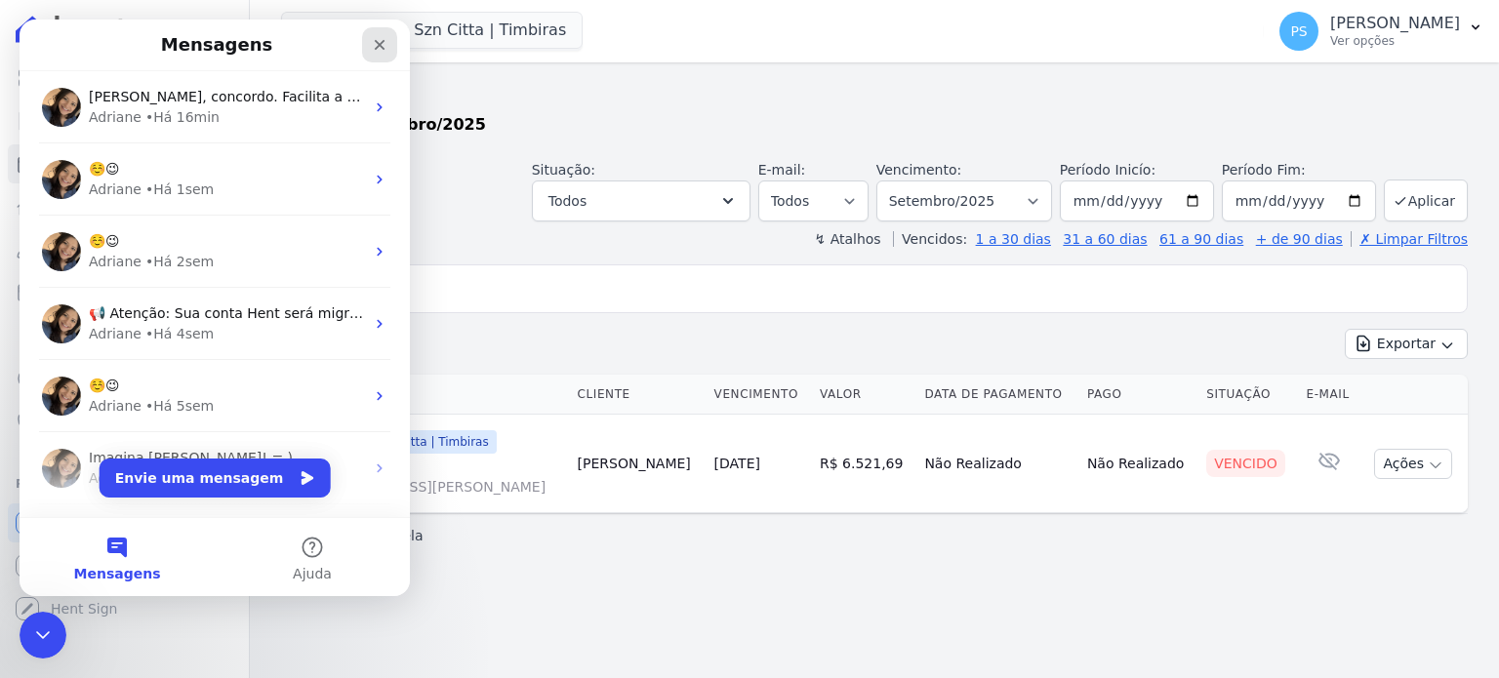
click at [379, 49] on icon "Fechar" at bounding box center [380, 45] width 16 height 16
